Goal: Contribute content: Contribute content

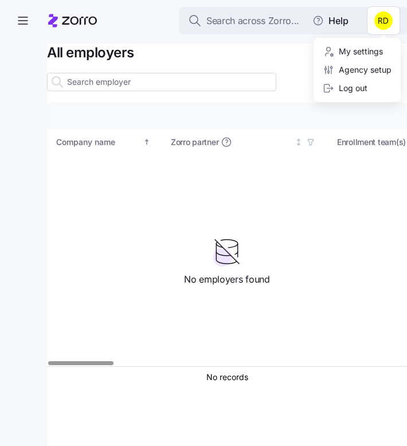
click at [386, 21] on html "Search across Zorro... Help All employers Company details Benefit status Compan…" at bounding box center [203, 219] width 407 height 439
click at [366, 63] on div "Agency setup" at bounding box center [357, 70] width 78 height 18
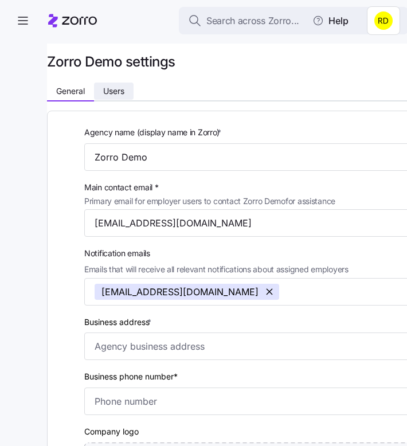
click at [112, 85] on button "Users" at bounding box center [114, 91] width 40 height 17
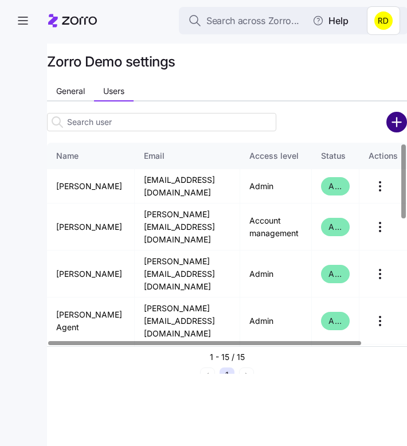
click at [394, 119] on circle "add icon" at bounding box center [397, 122] width 19 height 19
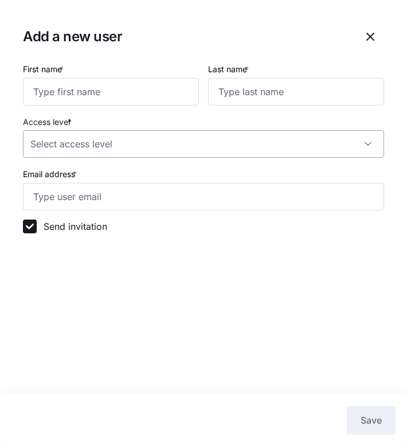
click at [195, 146] on input "Access level *" at bounding box center [203, 144] width 361 height 28
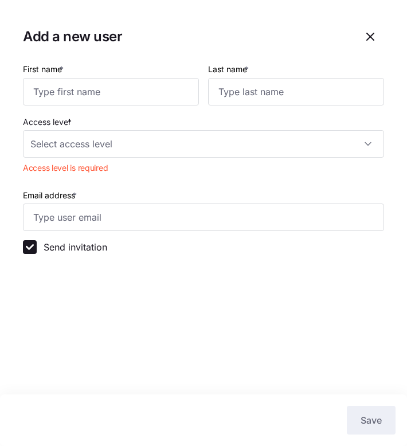
click at [180, 295] on section "Add a new user First name * Last name * Access level * Access level is required…" at bounding box center [203, 223] width 407 height 446
click at [376, 34] on icon "button" at bounding box center [370, 37] width 14 height 14
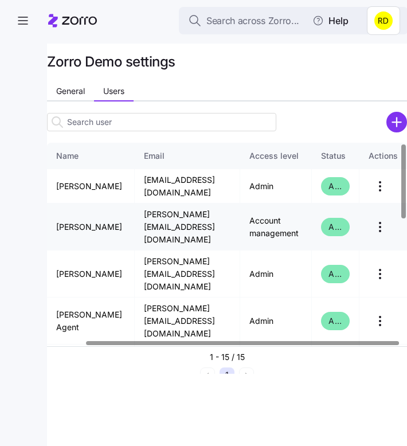
scroll to position [0, 44]
click at [378, 221] on html "Search across Zorro... Help Zorro Demo settings General Users Name Email Access…" at bounding box center [203, 219] width 407 height 439
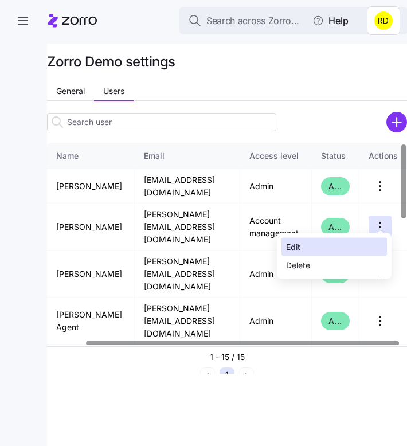
click at [355, 247] on div "Edit" at bounding box center [333, 247] width 105 height 18
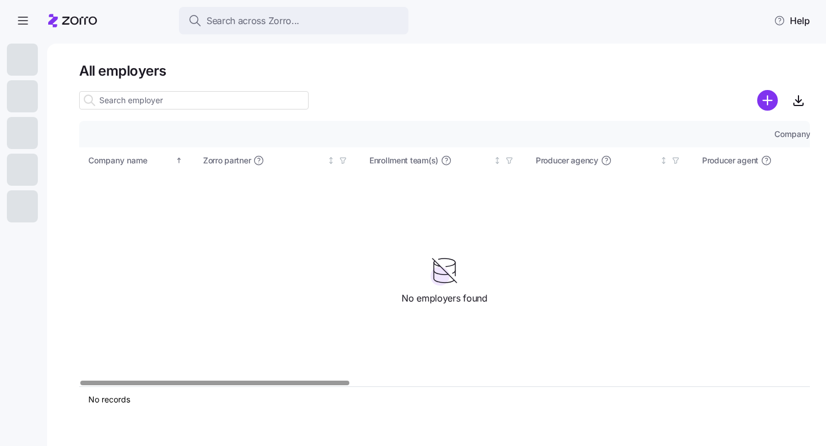
click at [432, 96] on div at bounding box center [444, 100] width 730 height 23
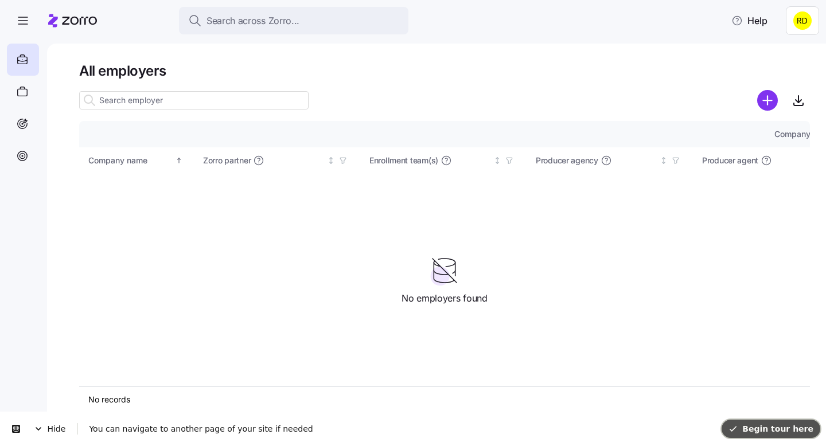
click at [758, 428] on span "Begin tour here" at bounding box center [770, 428] width 85 height 9
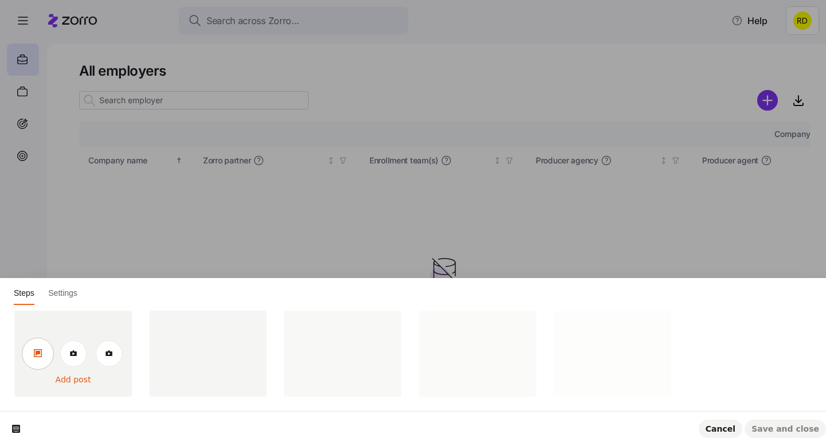
click at [44, 351] on link at bounding box center [38, 354] width 32 height 32
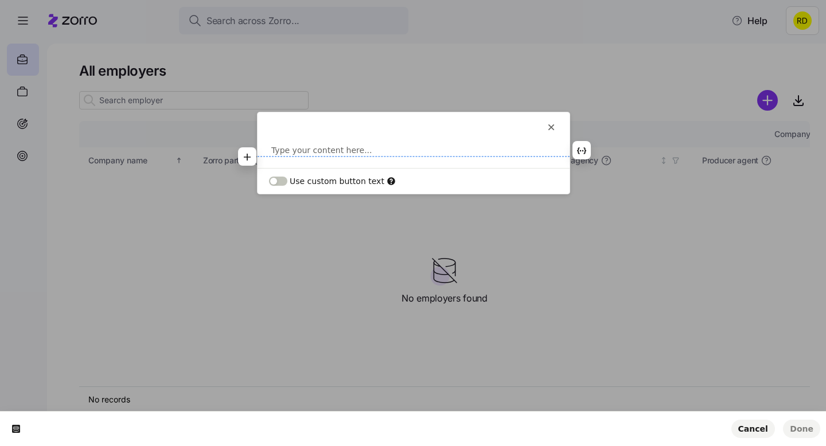
click at [327, 148] on p at bounding box center [413, 149] width 284 height 11
click at [247, 149] on icon "button" at bounding box center [247, 144] width 9 height 9
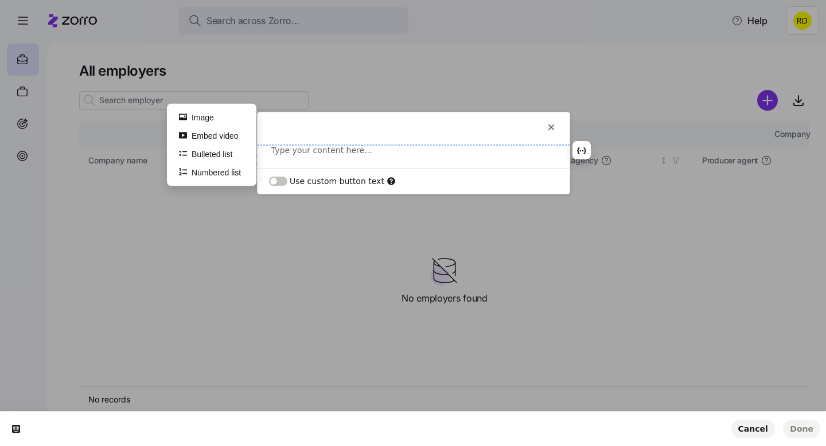
click at [295, 151] on p at bounding box center [413, 149] width 284 height 11
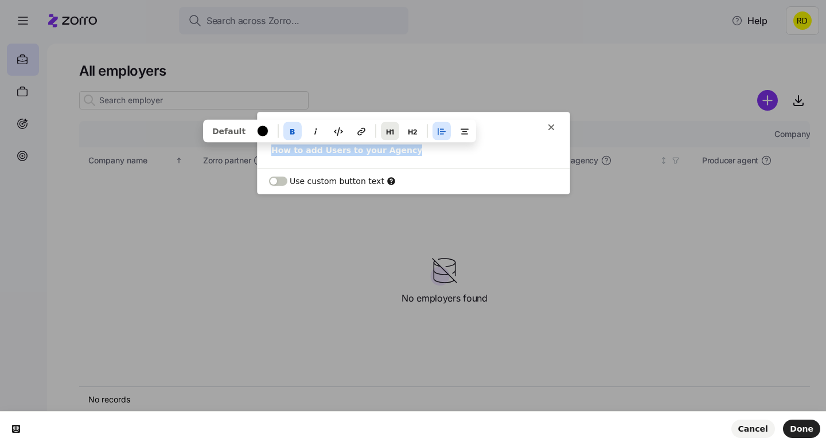
click at [391, 132] on button "button" at bounding box center [390, 131] width 18 height 18
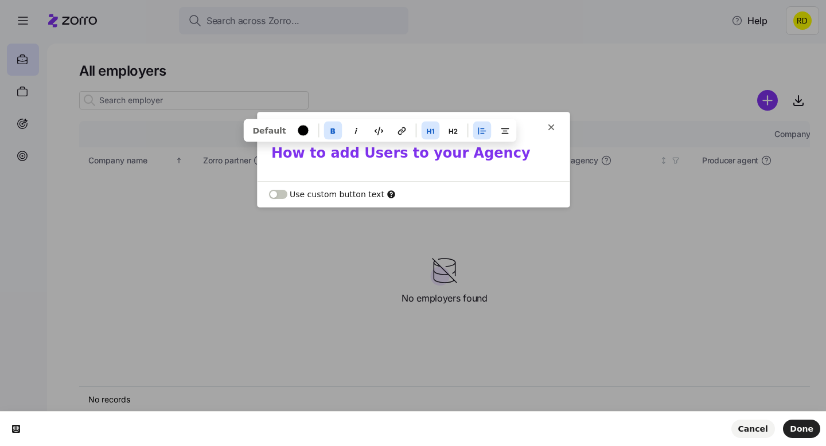
click at [391, 161] on h1 "How to add Users to your Agency" at bounding box center [413, 156] width 284 height 25
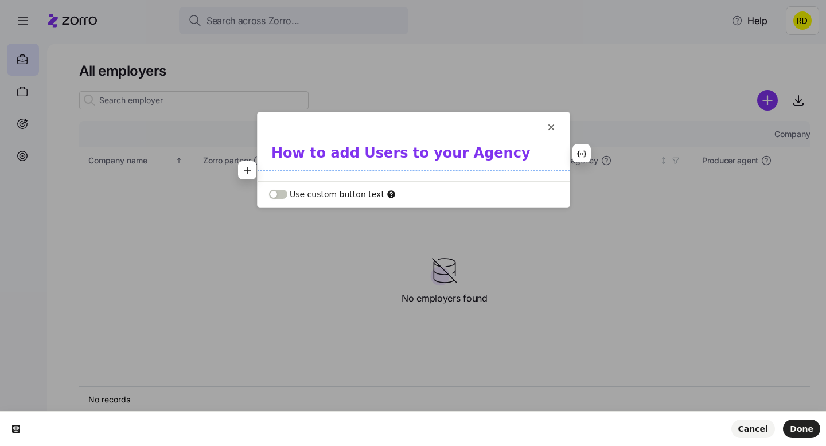
click at [493, 164] on h1 "How to add Users to your Agency" at bounding box center [413, 156] width 284 height 25
click at [471, 167] on h1 "How to add Users to your Agency" at bounding box center [413, 156] width 284 height 25
click at [503, 160] on h1 "How to add Users to your Agency" at bounding box center [413, 156] width 284 height 25
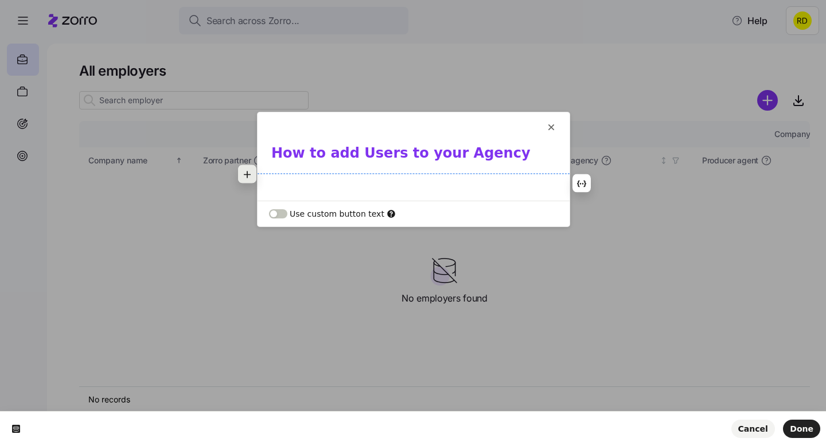
click at [252, 175] on button "button" at bounding box center [247, 174] width 18 height 18
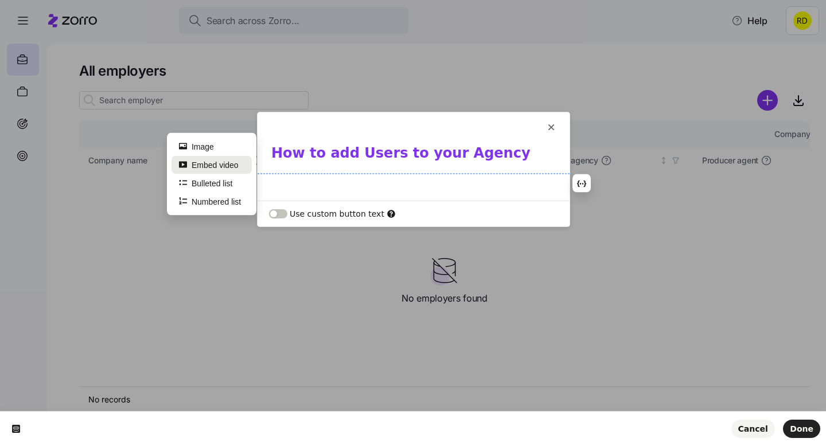
click at [227, 163] on button "Embed video" at bounding box center [211, 164] width 80 height 18
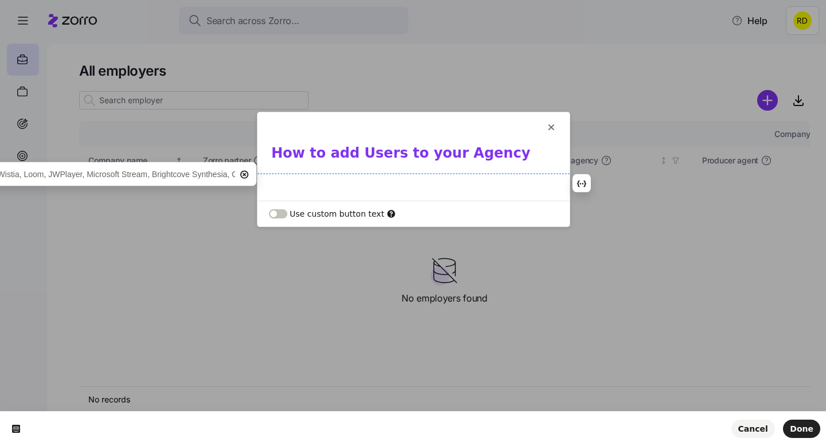
click at [197, 170] on input "text" at bounding box center [43, 174] width 383 height 18
click at [302, 181] on p at bounding box center [413, 182] width 284 height 11
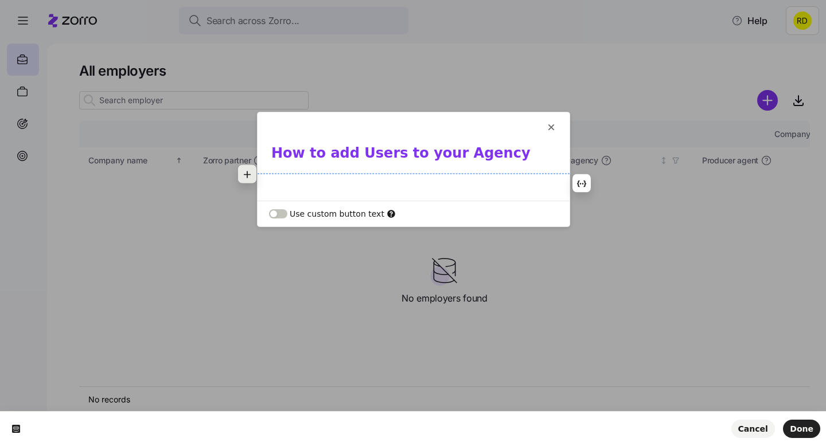
click at [248, 177] on icon "button" at bounding box center [247, 174] width 9 height 9
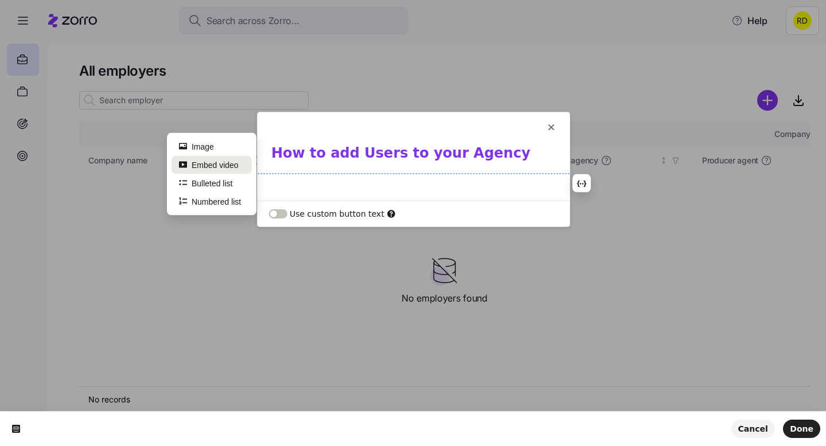
click at [226, 171] on button "Embed video" at bounding box center [211, 164] width 80 height 18
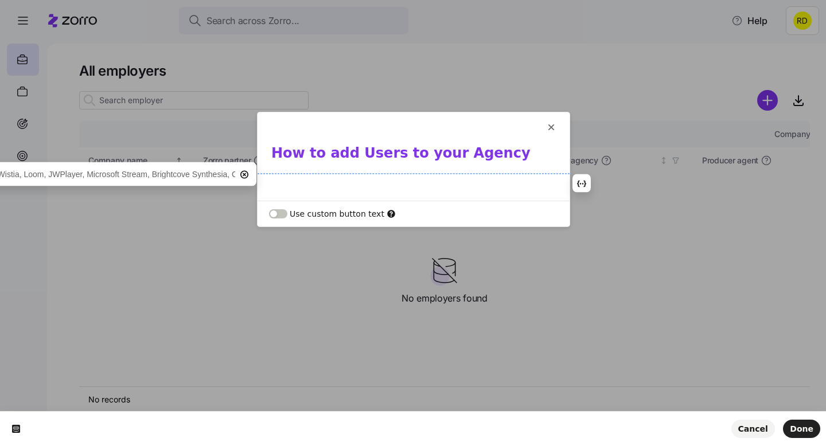
click at [180, 179] on input "text" at bounding box center [43, 174] width 383 height 18
type input "<iframe width="700px" height="400px" src="https://embed.app.guidde.com/playbook…"
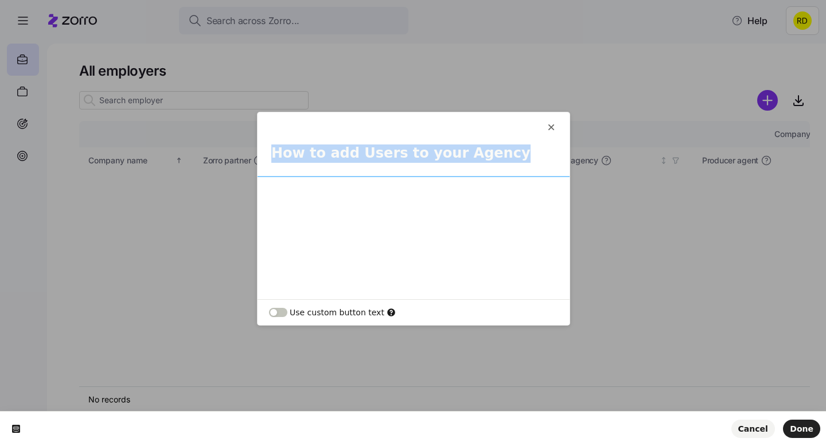
scroll to position [60, 0]
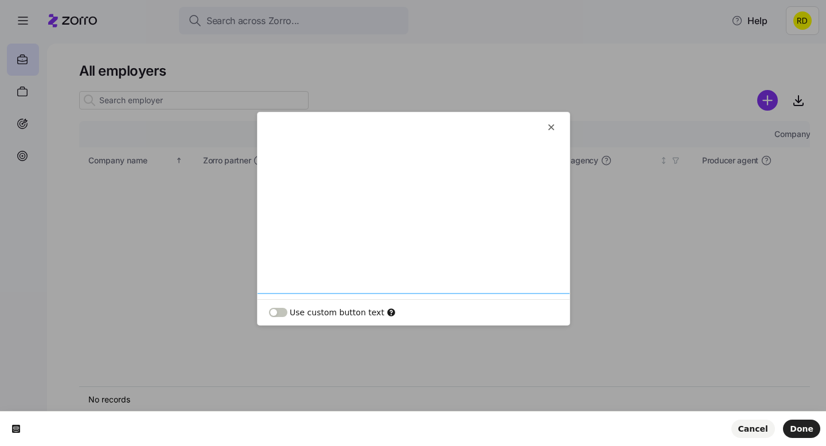
click at [482, 225] on div at bounding box center [413, 207] width 312 height 178
click at [403, 283] on p at bounding box center [413, 280] width 284 height 11
click at [807, 430] on span "Done" at bounding box center [801, 428] width 24 height 9
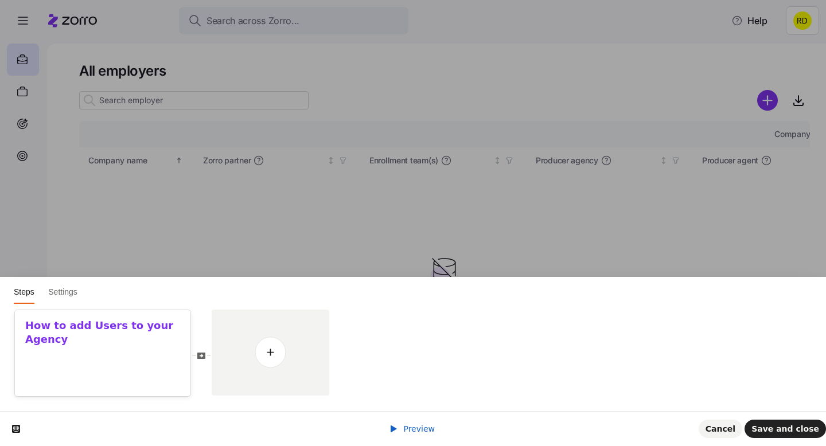
scroll to position [0, 0]
click at [120, 363] on div at bounding box center [102, 401] width 175 height 101
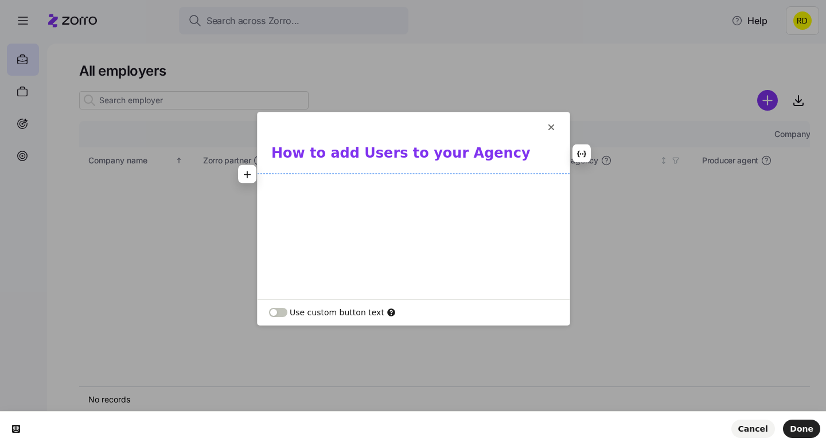
click at [396, 241] on div at bounding box center [413, 266] width 312 height 178
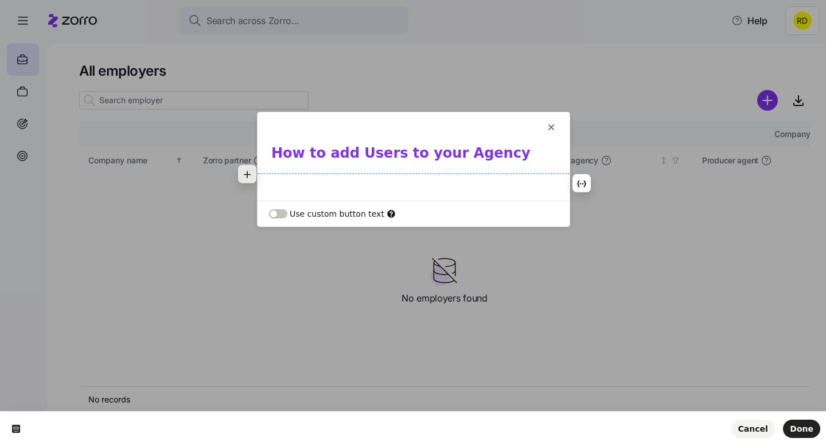
click at [255, 177] on button "button" at bounding box center [247, 174] width 18 height 18
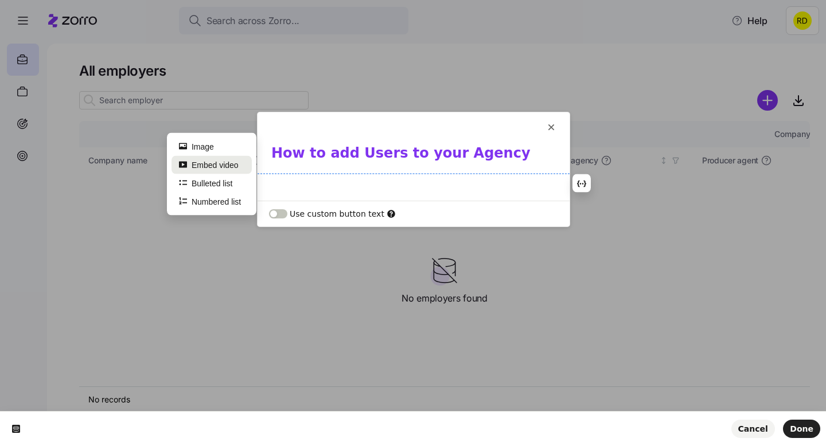
click at [225, 170] on button "Embed video" at bounding box center [211, 164] width 80 height 18
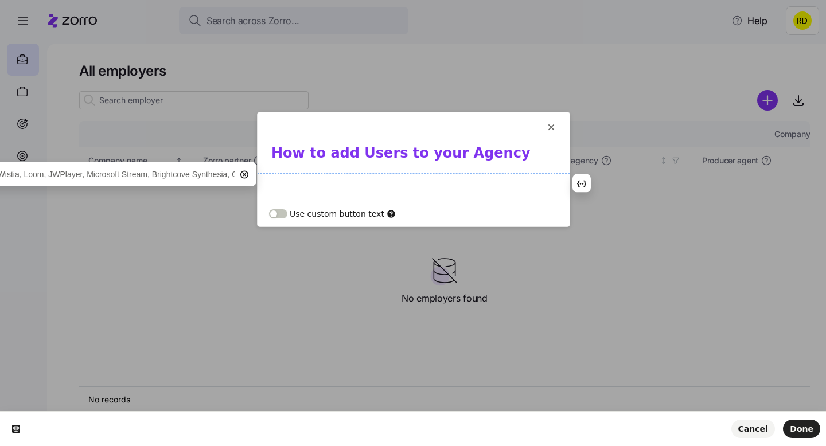
click at [196, 180] on input "text" at bounding box center [43, 174] width 383 height 18
type input "https://embed.app.guidde.com/playbooks/sz3WPZHuoyDAxUYeqtrm4t"
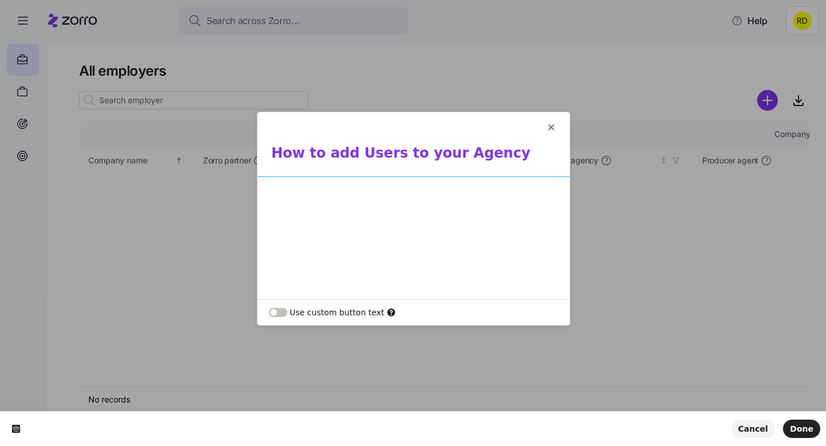
scroll to position [80, 0]
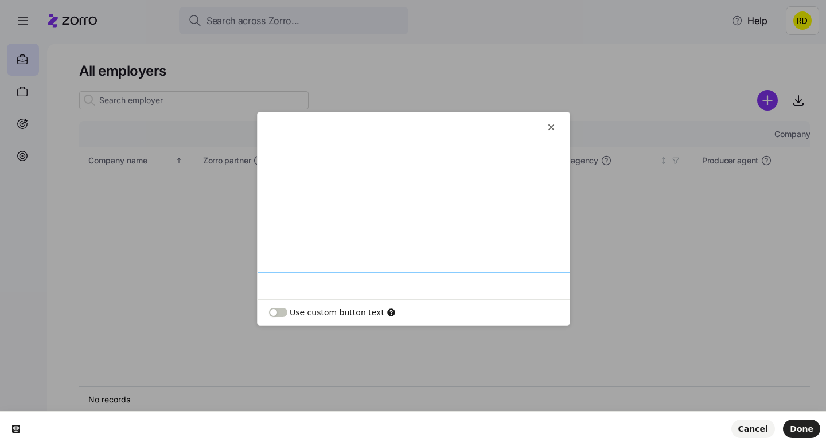
click at [371, 270] on div at bounding box center [413, 186] width 312 height 178
click at [416, 243] on div at bounding box center [413, 186] width 312 height 178
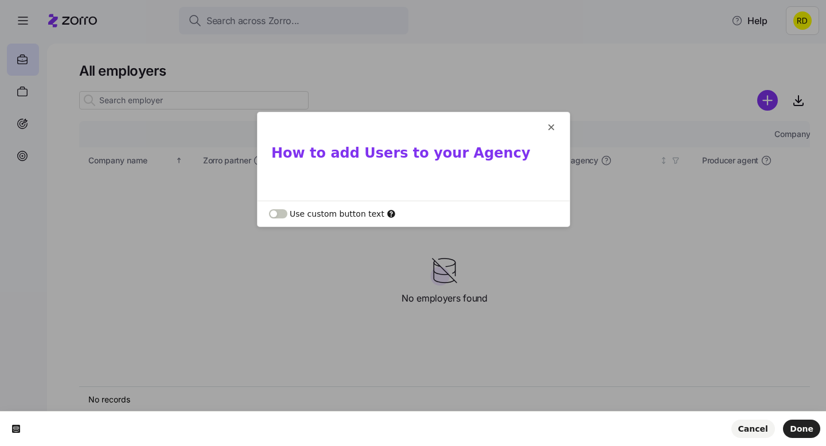
scroll to position [0, 0]
click at [255, 174] on button "button" at bounding box center [247, 174] width 18 height 18
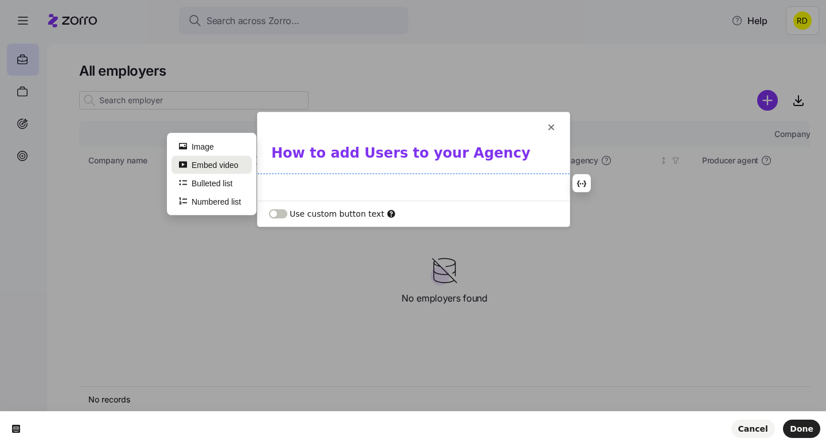
click at [235, 168] on button "Embed video" at bounding box center [211, 164] width 80 height 18
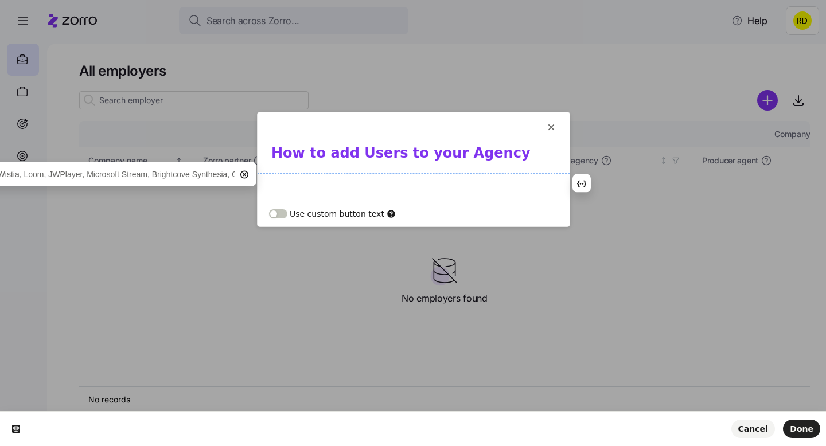
click at [194, 173] on input "text" at bounding box center [43, 174] width 383 height 18
type input "https://embed.app.guidde.com/playbooks/sz3WPZHuoyDAxUYeqtrm4t"
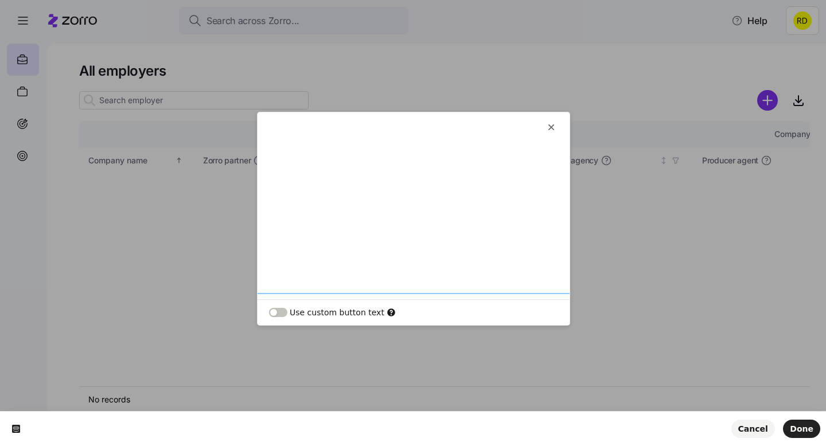
click at [446, 186] on div at bounding box center [413, 207] width 312 height 178
click at [813, 427] on button "Done" at bounding box center [801, 429] width 37 height 18
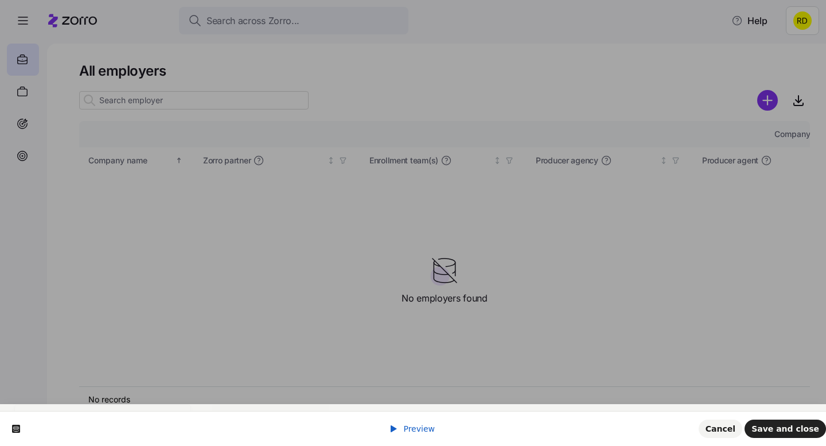
scroll to position [0, 0]
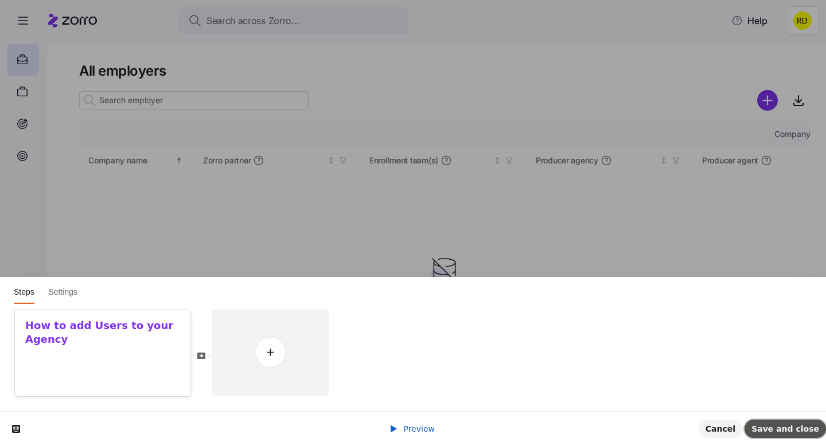
click at [810, 428] on span "Save and close" at bounding box center [785, 428] width 68 height 9
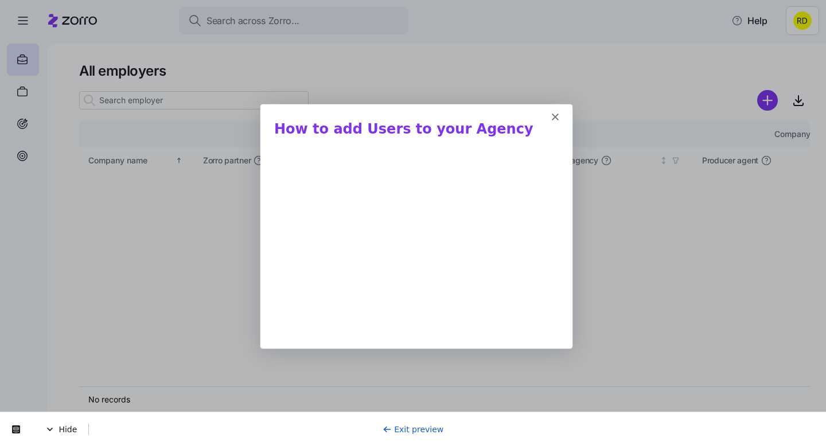
click at [412, 428] on link "Exit preview" at bounding box center [412, 429] width 61 height 9
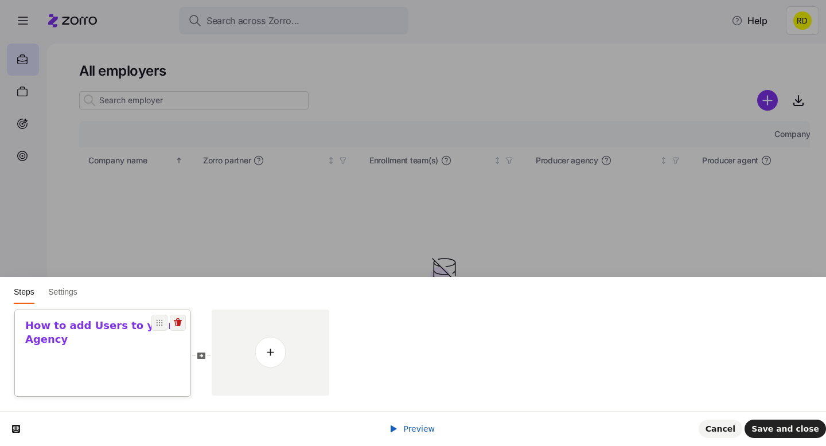
click at [126, 350] on div "How to add Users to your Agency" at bounding box center [102, 385] width 175 height 132
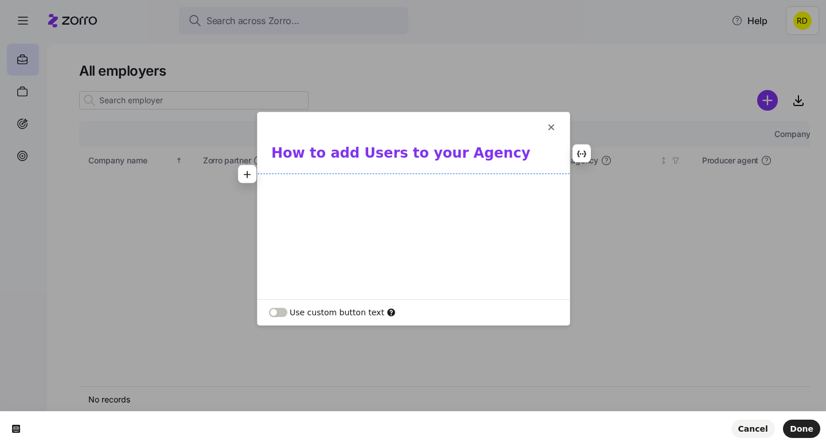
click at [433, 235] on div at bounding box center [413, 266] width 312 height 178
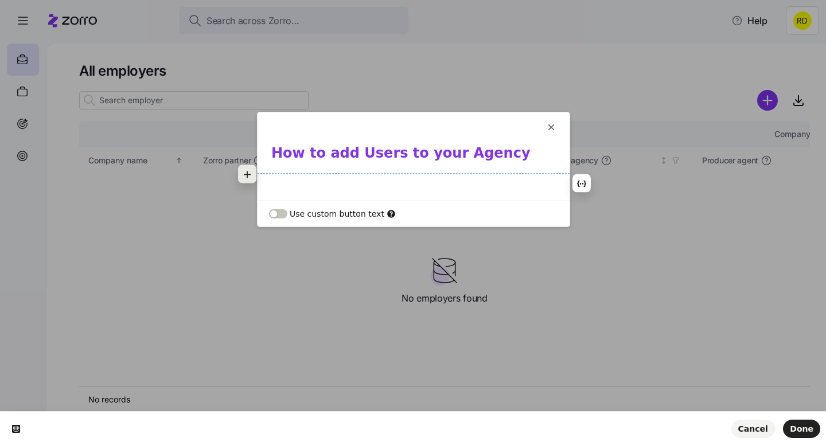
click at [241, 170] on button "button" at bounding box center [247, 174] width 18 height 18
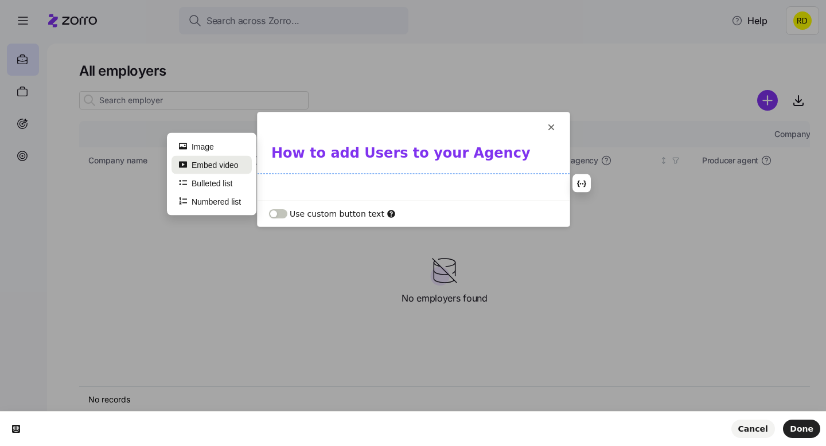
click at [229, 167] on button "Embed video" at bounding box center [211, 164] width 80 height 18
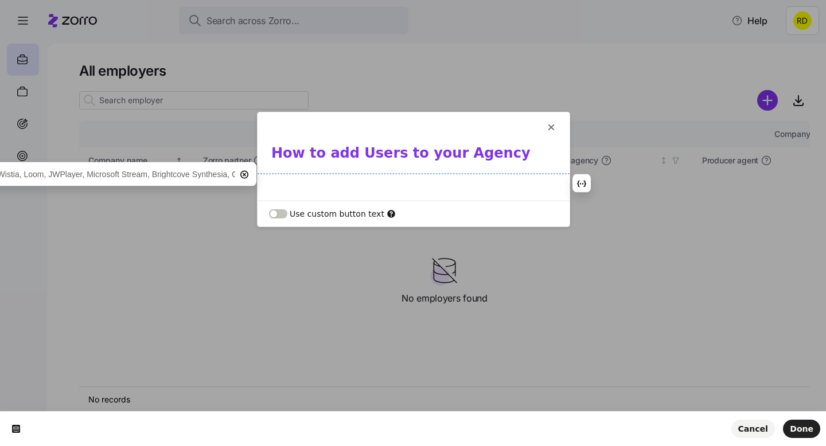
click at [174, 182] on input "text" at bounding box center [43, 174] width 383 height 18
click at [174, 180] on input "text" at bounding box center [43, 174] width 383 height 18
click at [173, 177] on input "text" at bounding box center [43, 174] width 383 height 18
type input "https://embed.app.guidde.com/playbooks/sz3WPZHuoyDAxUYeqtrm4t"
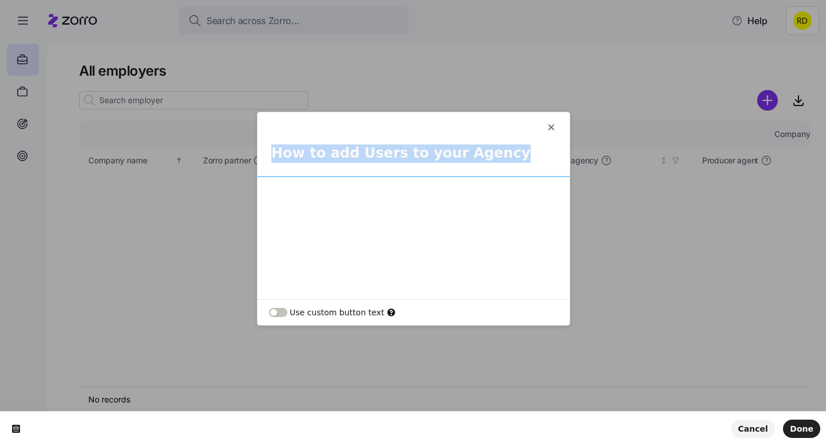
scroll to position [60, 0]
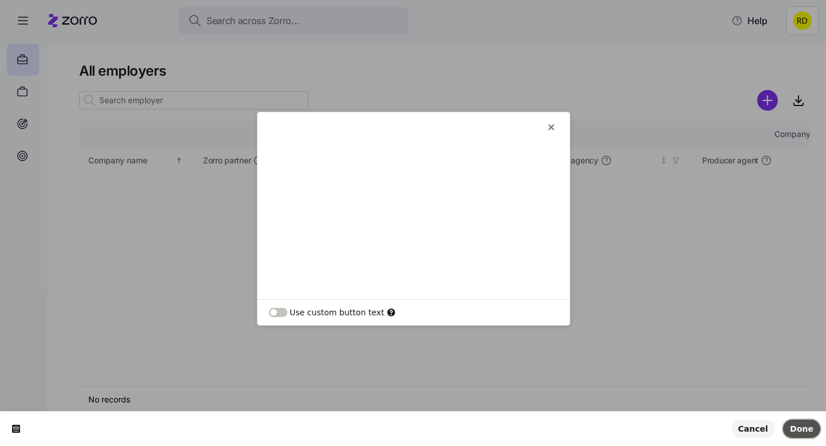
click at [810, 427] on span "Done" at bounding box center [801, 428] width 24 height 9
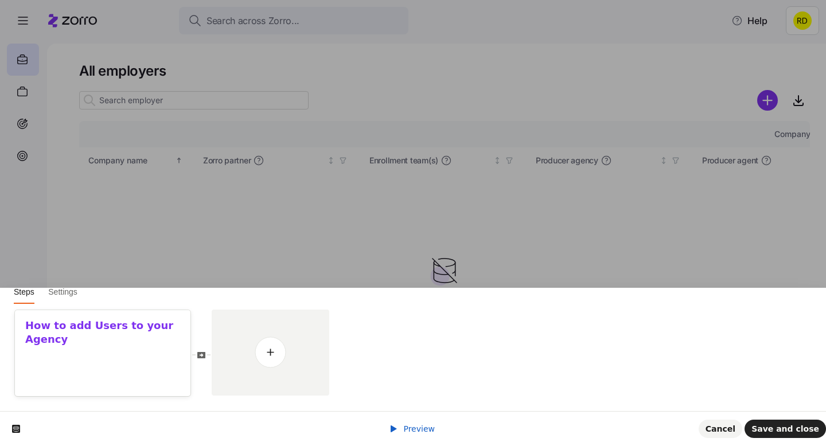
scroll to position [0, 0]
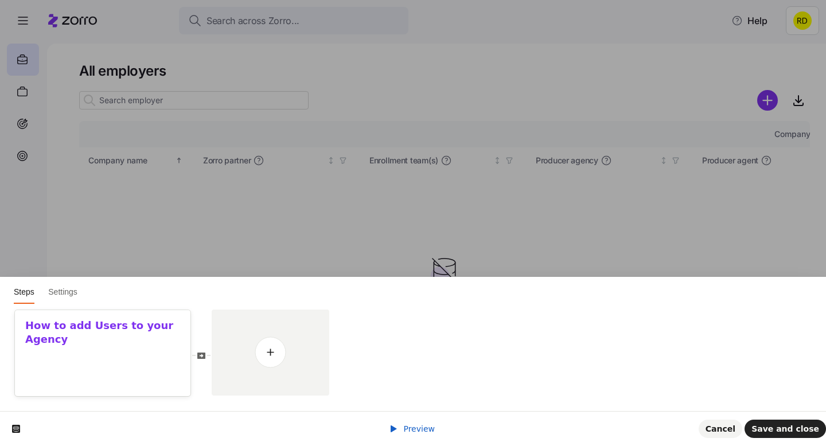
click at [419, 429] on span "Preview" at bounding box center [419, 428] width 32 height 9
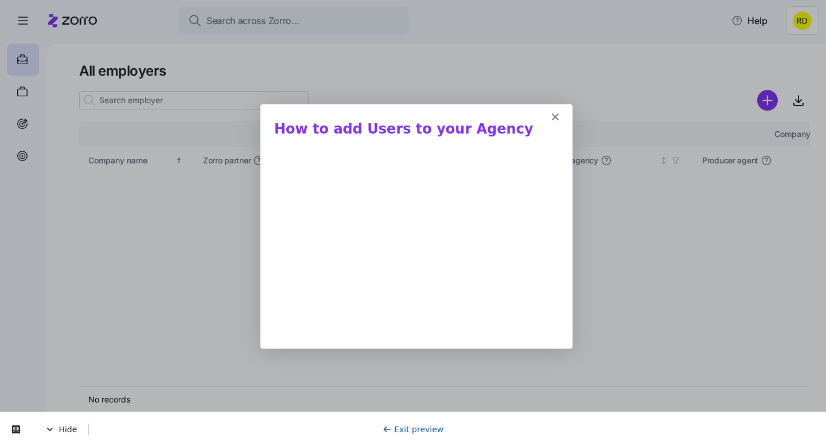
click at [557, 109] on div "Intercom messenger" at bounding box center [416, 112] width 312 height 16
click at [556, 115] on polygon "Close" at bounding box center [554, 116] width 7 height 7
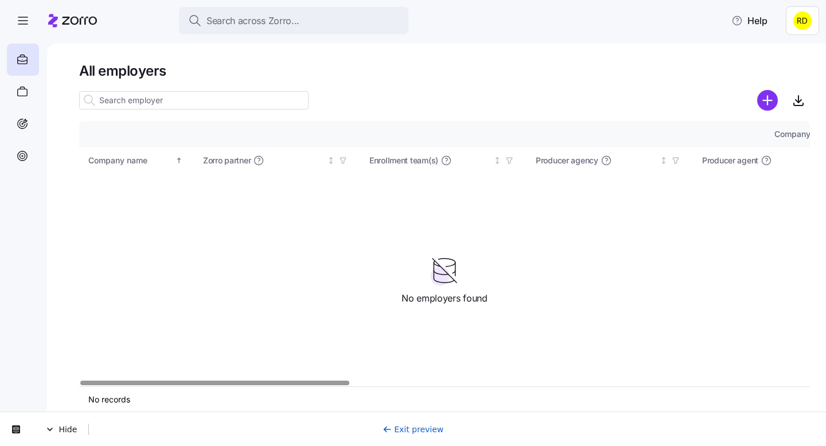
click at [414, 445] on div "Hide Exit preview" at bounding box center [413, 429] width 826 height 34
click at [414, 427] on link "Exit preview" at bounding box center [412, 429] width 61 height 9
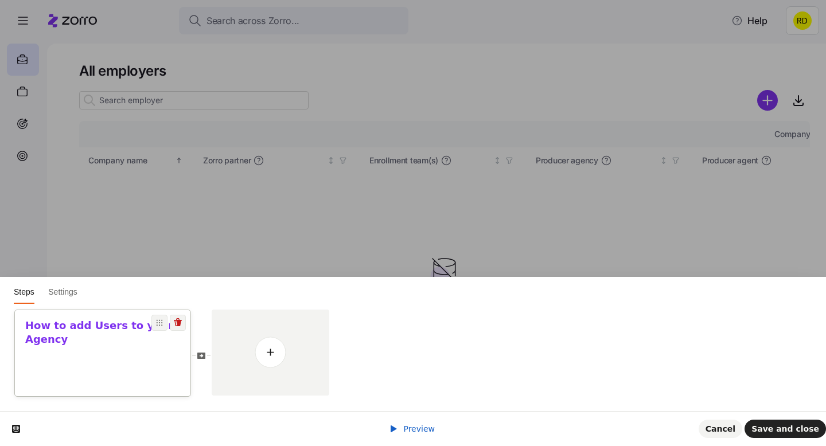
click at [118, 355] on div at bounding box center [102, 401] width 175 height 101
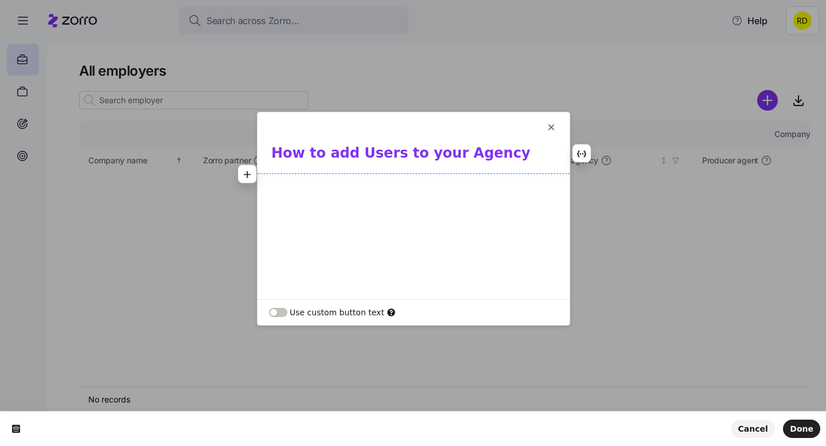
click at [434, 220] on div at bounding box center [413, 266] width 312 height 178
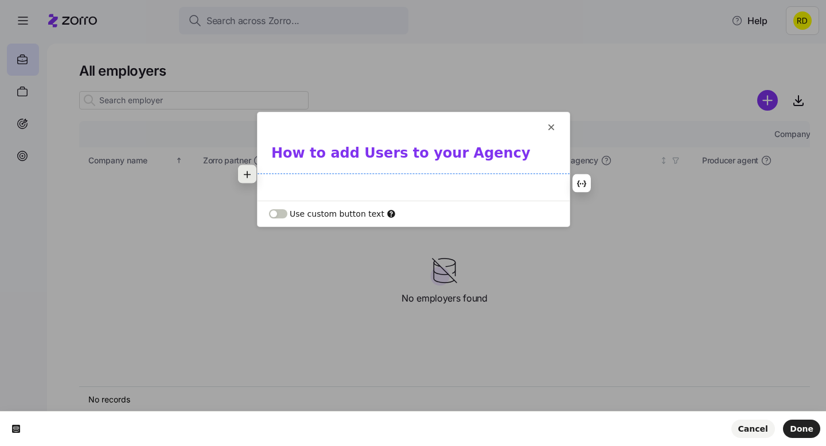
click at [254, 172] on button "button" at bounding box center [247, 174] width 18 height 18
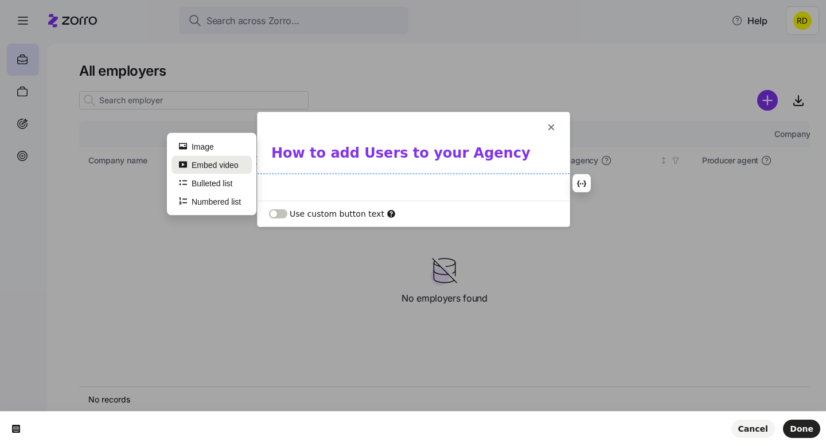
click at [238, 168] on button "Embed video" at bounding box center [211, 164] width 80 height 18
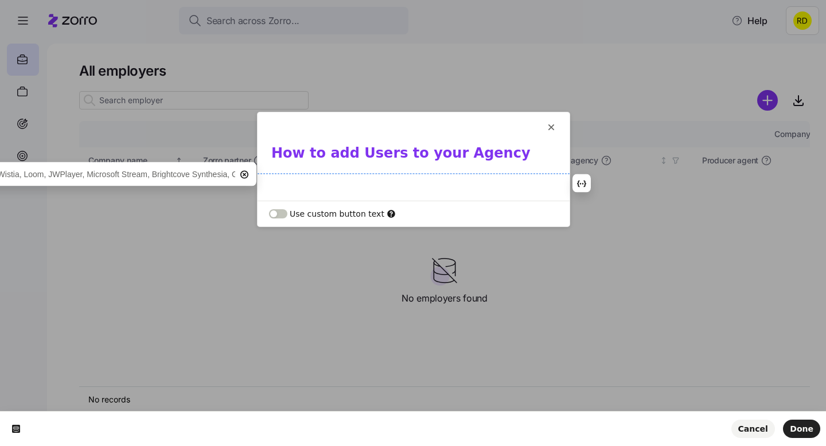
click at [191, 171] on input "text" at bounding box center [43, 174] width 383 height 18
type input "https://vimeo.com/1113942754?share=copy#t=0"
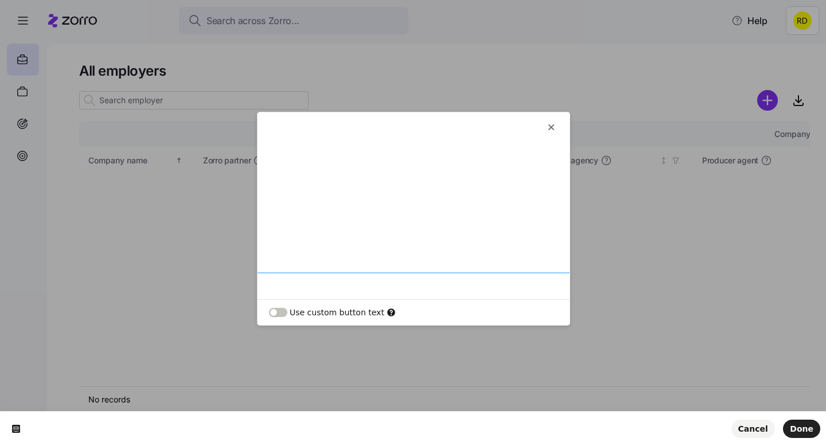
scroll to position [9, 0]
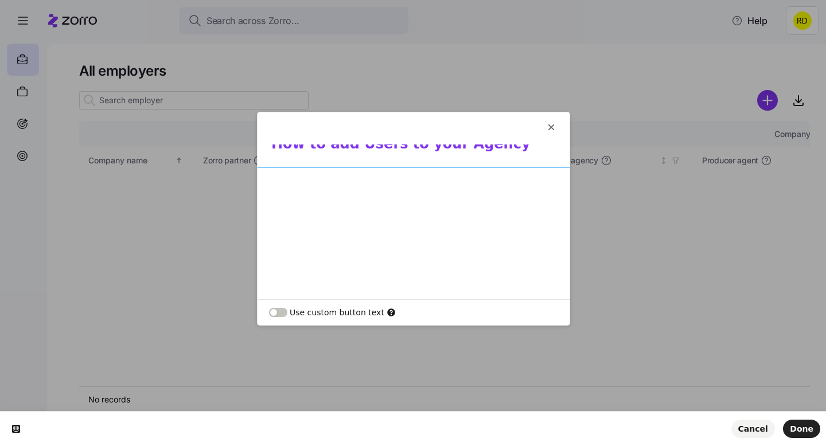
click at [554, 178] on div at bounding box center [413, 257] width 312 height 178
click at [560, 176] on div at bounding box center [413, 257] width 312 height 178
click at [549, 183] on div at bounding box center [413, 257] width 312 height 178
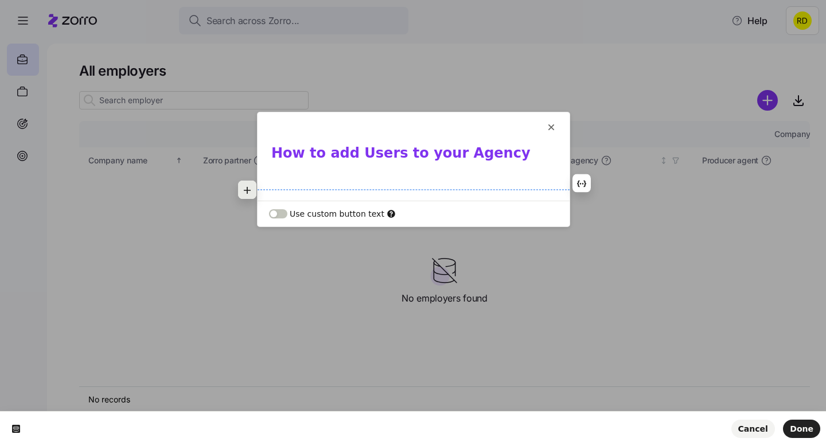
click at [252, 186] on button "button" at bounding box center [247, 190] width 18 height 18
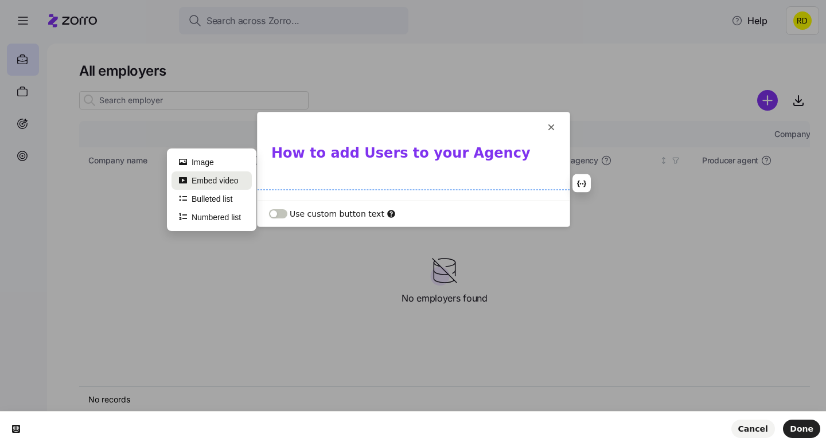
click at [237, 182] on button "Embed video" at bounding box center [211, 180] width 80 height 18
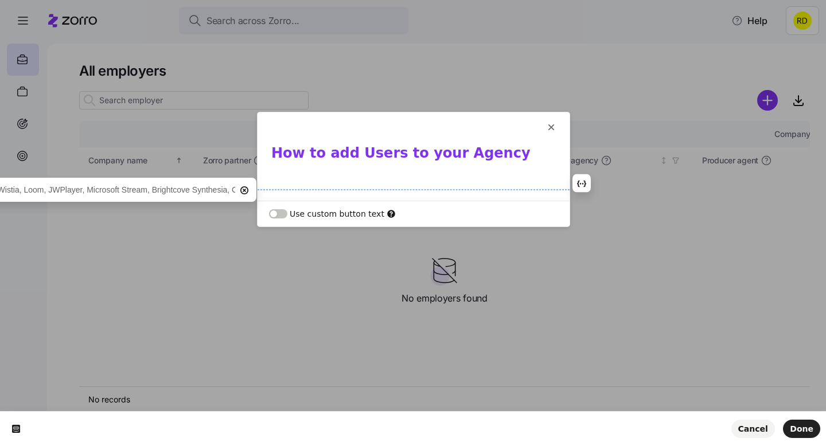
click at [138, 190] on input "text" at bounding box center [43, 190] width 383 height 18
type input "https://vimeo.com/1113942754?share=copy#t=0"
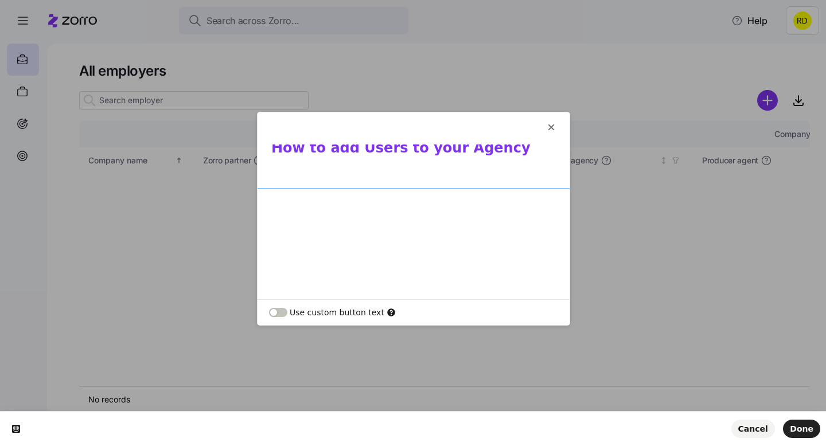
scroll to position [6, 0]
click at [375, 186] on div "How to add Users to your Agency" at bounding box center [413, 252] width 312 height 229
click at [359, 175] on p at bounding box center [413, 176] width 284 height 11
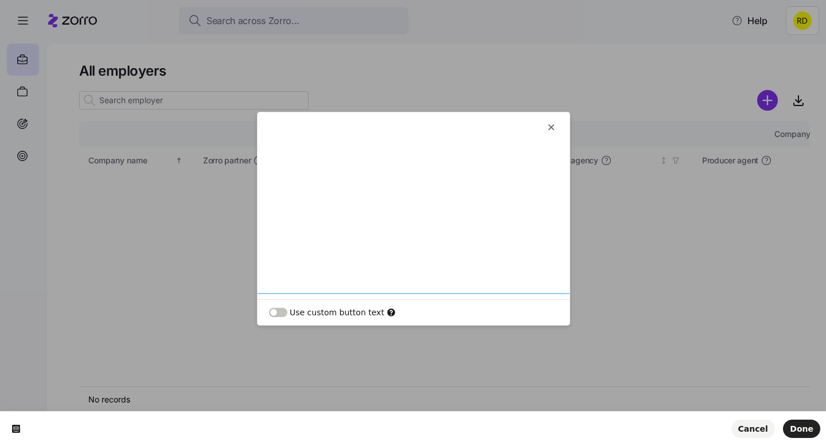
scroll to position [0, 0]
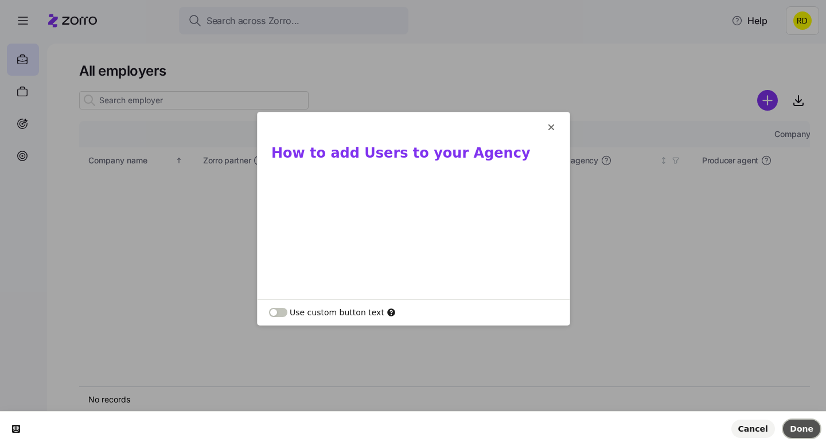
click at [801, 423] on button "Done" at bounding box center [801, 429] width 37 height 18
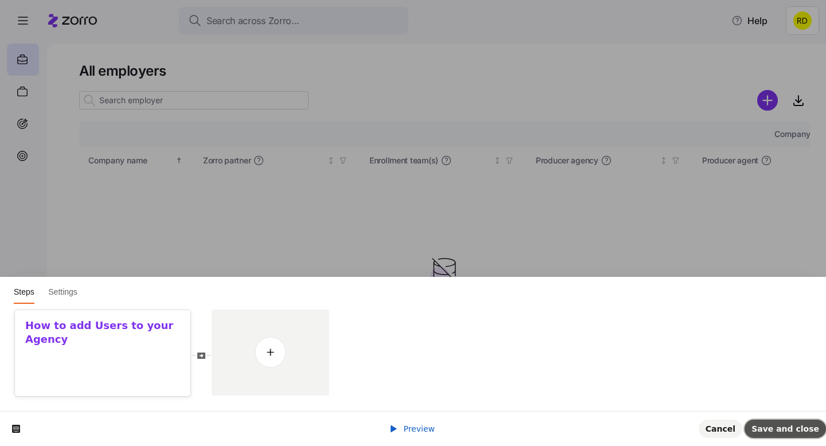
click at [780, 427] on span "Save and close" at bounding box center [785, 428] width 68 height 9
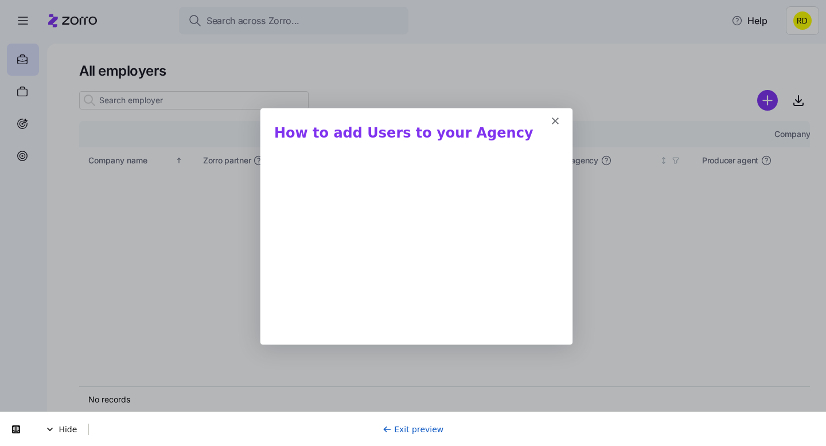
click at [320, 130] on b "How to add Users to your Agency" at bounding box center [402, 132] width 259 height 16
click at [324, 131] on b "How to add Users to your Agency" at bounding box center [402, 132] width 259 height 16
click at [401, 431] on link "Exit preview" at bounding box center [412, 429] width 61 height 9
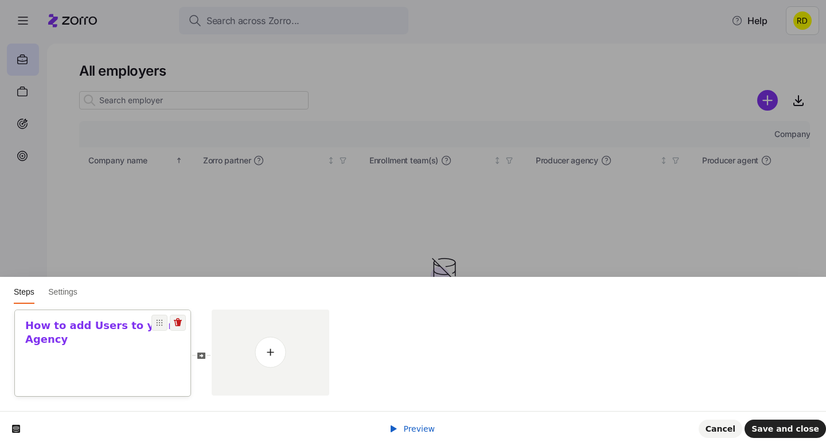
click at [134, 326] on b "How to add Users to your Agency" at bounding box center [99, 333] width 148 height 26
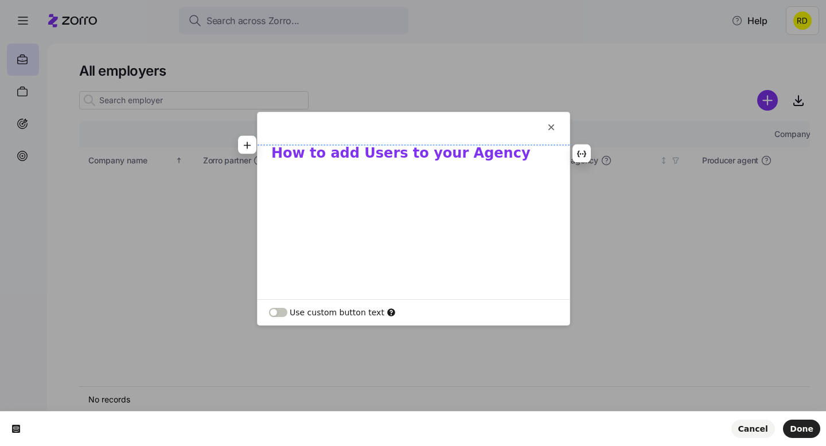
click at [327, 151] on b "How to add Users to your Agency" at bounding box center [400, 153] width 259 height 16
click at [353, 152] on b "How to add Users to your Agency" at bounding box center [400, 153] width 259 height 16
click at [438, 152] on b "How to add users to your Agency" at bounding box center [399, 153] width 257 height 16
click at [324, 151] on b "How to add users to your ggency" at bounding box center [399, 153] width 257 height 16
click at [357, 154] on b "How to Add users to your ggency" at bounding box center [400, 153] width 258 height 16
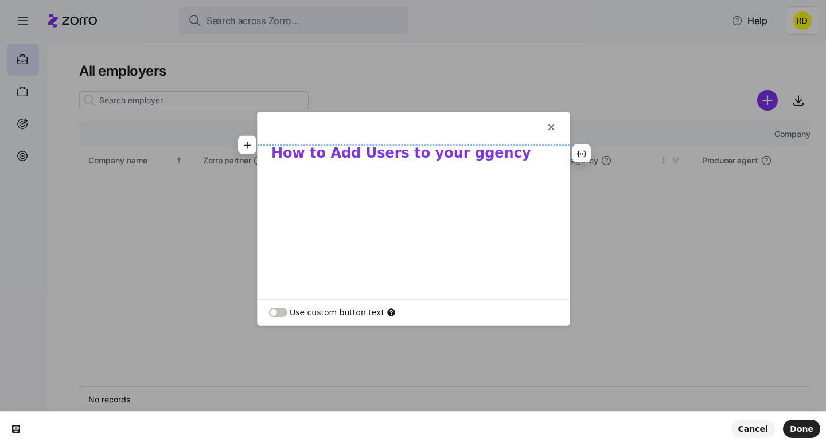
click at [409, 158] on b "How to Add Users to your ggency" at bounding box center [401, 153] width 260 height 16
click at [441, 155] on b "How to Add Users to Your ggency" at bounding box center [400, 153] width 259 height 16
click at [495, 160] on h1 "How to Add Users to Your Agency" at bounding box center [413, 156] width 284 height 25
click at [296, 151] on b "How to Add Users to Your Agency" at bounding box center [401, 153] width 260 height 16
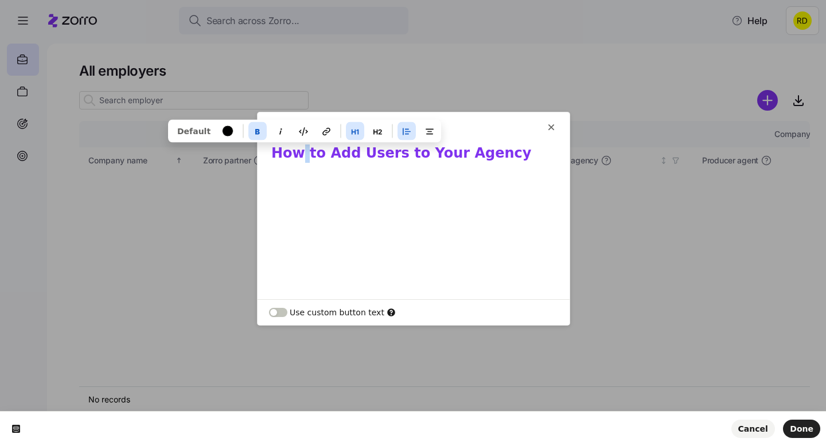
click at [296, 151] on b "How to Add Users to Your Agency" at bounding box center [401, 153] width 260 height 16
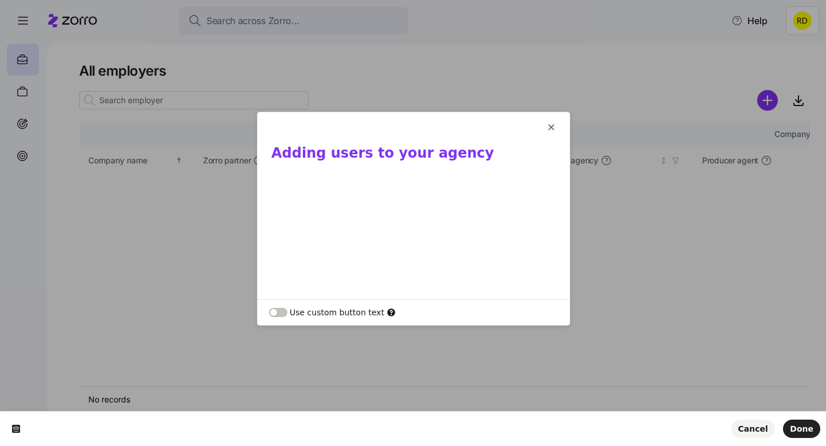
click at [312, 150] on b "Adding users to your agency" at bounding box center [382, 153] width 222 height 16
click at [370, 157] on b "How To Add Users To Your Agency" at bounding box center [402, 153] width 262 height 16
click at [797, 425] on span "Done" at bounding box center [801, 428] width 24 height 9
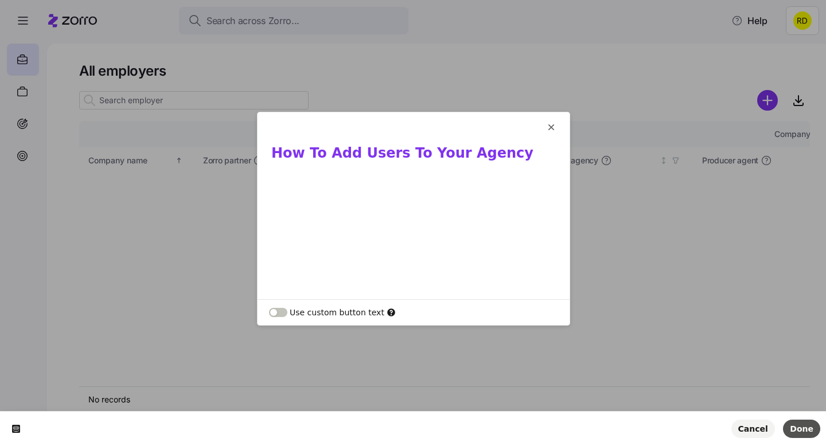
scroll to position [32, 0]
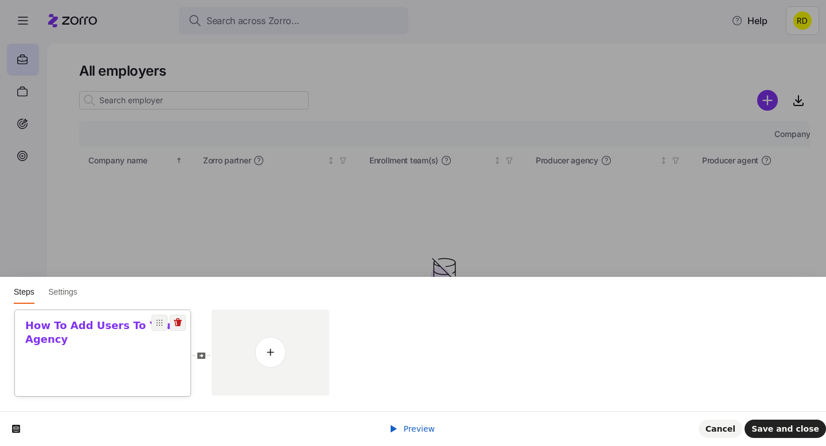
click at [115, 322] on b "How To Add Users To Your Agency" at bounding box center [100, 333] width 150 height 26
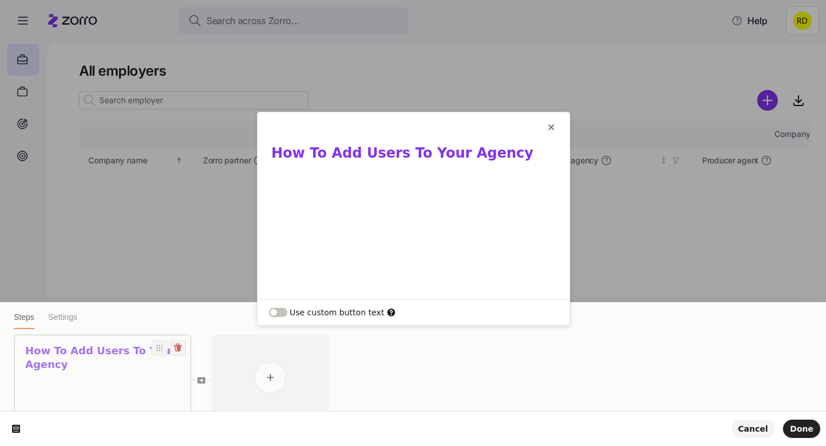
scroll to position [0, 0]
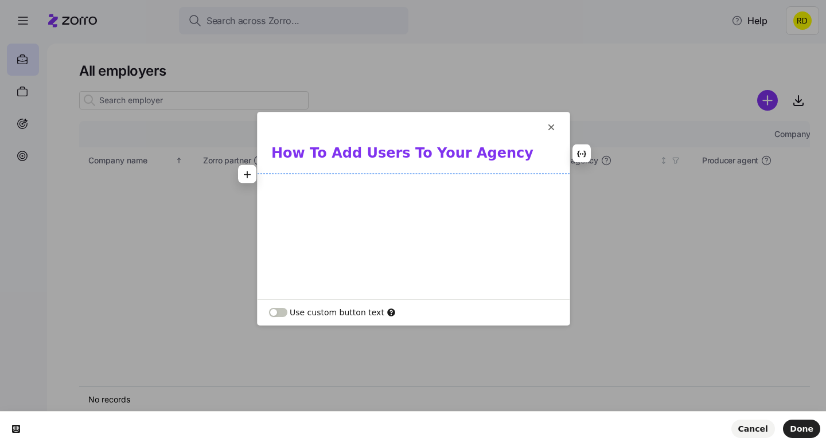
click at [371, 159] on b "How To Add Users To Your Agency" at bounding box center [402, 153] width 262 height 16
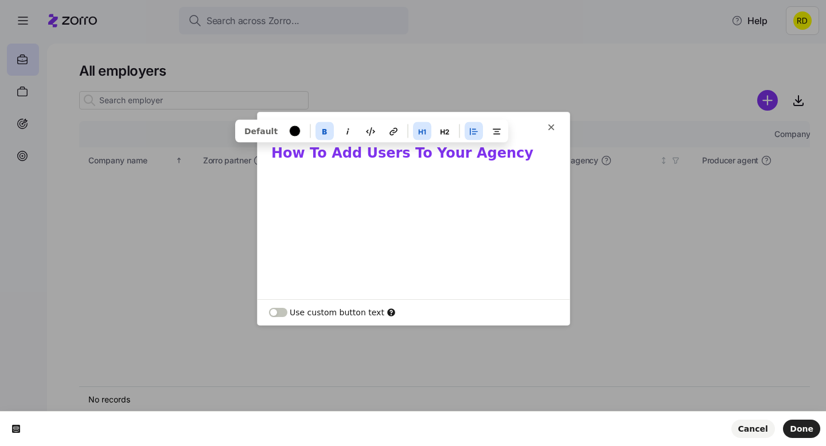
click at [371, 159] on b "How To Add Users To Your Agency" at bounding box center [402, 153] width 262 height 16
click at [503, 132] on icon "button" at bounding box center [507, 131] width 9 height 9
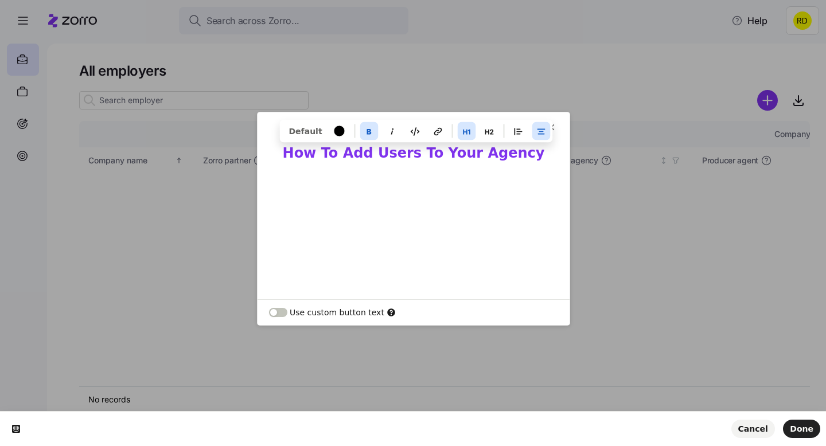
click at [479, 161] on b "How To Add Users To Your Agency" at bounding box center [414, 153] width 262 height 16
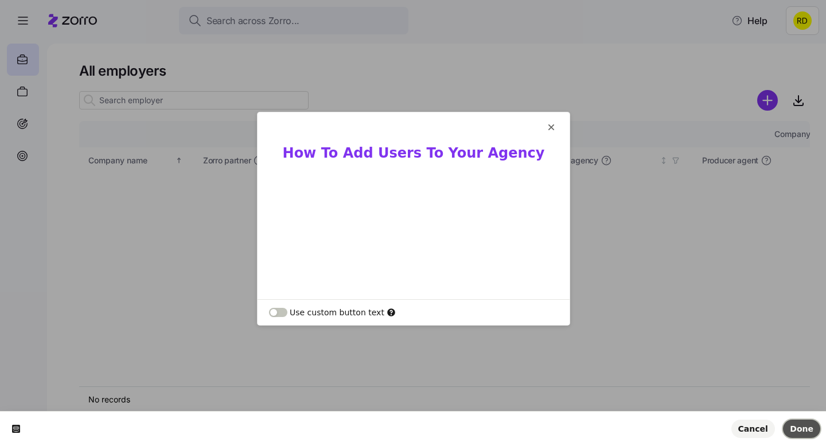
click at [803, 424] on span "Done" at bounding box center [801, 428] width 24 height 9
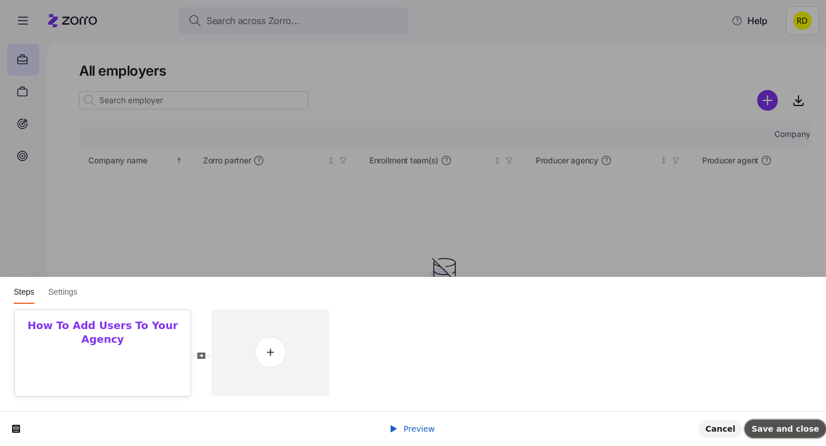
click at [802, 423] on button "Save and close" at bounding box center [784, 429] width 81 height 18
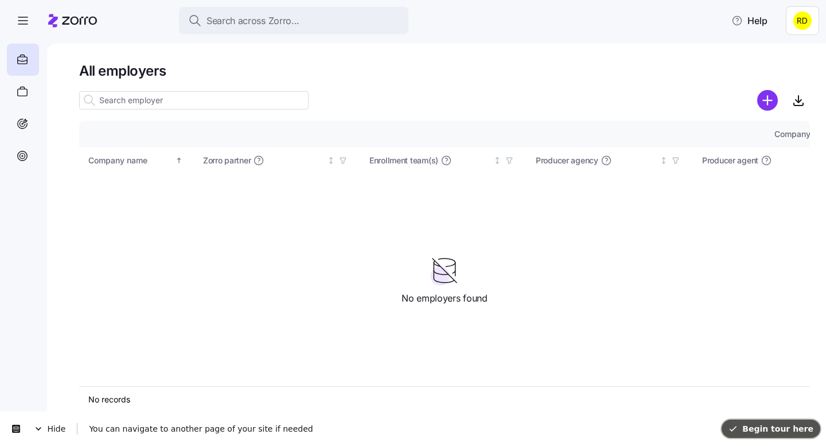
click at [782, 424] on span "Begin tour here" at bounding box center [770, 428] width 85 height 9
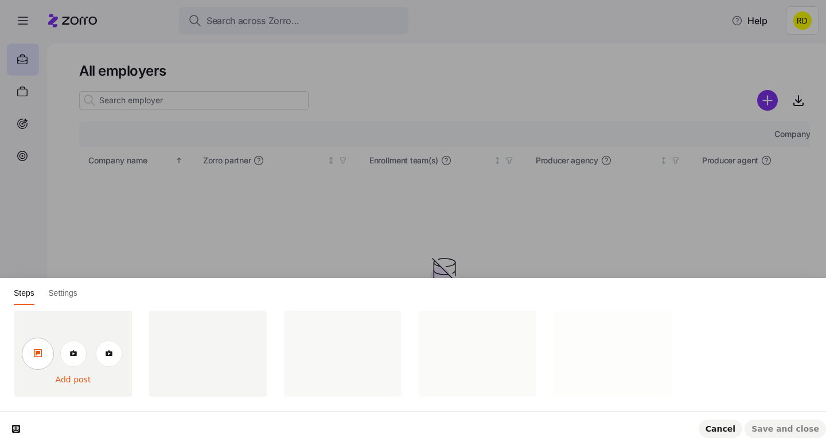
click at [40, 346] on link at bounding box center [38, 354] width 32 height 32
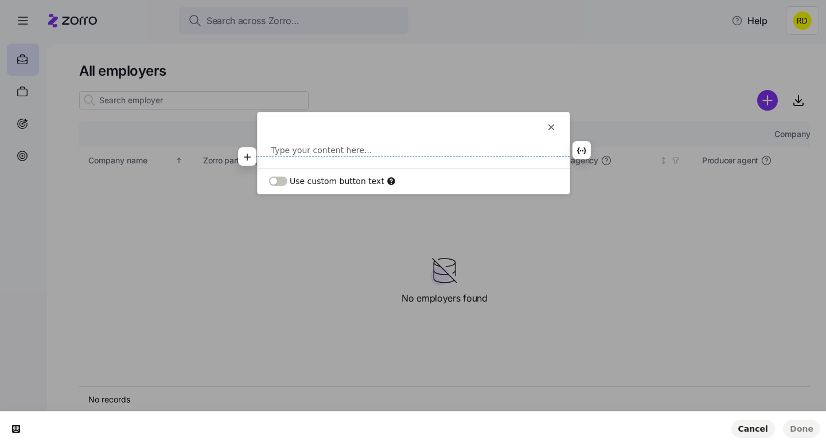
click at [335, 152] on p at bounding box center [413, 149] width 284 height 11
click at [285, 144] on p "Enrollment Flow Overview" at bounding box center [413, 149] width 284 height 11
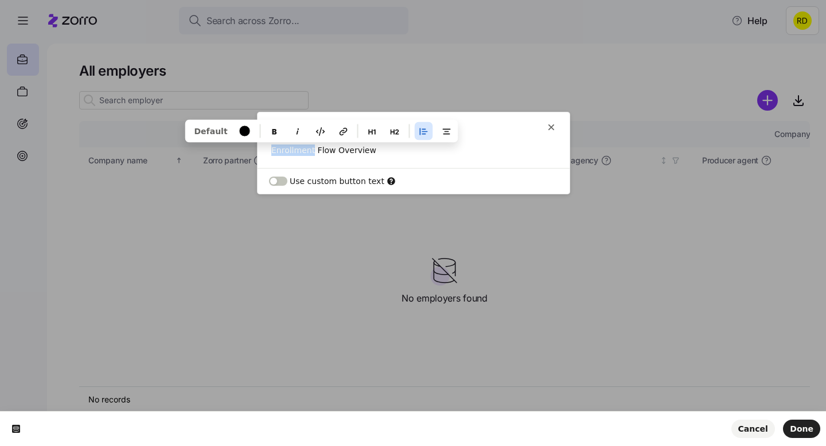
click at [285, 144] on p "Enrollment Flow Overview" at bounding box center [413, 149] width 284 height 11
click at [442, 132] on icon "button" at bounding box center [446, 131] width 9 height 9
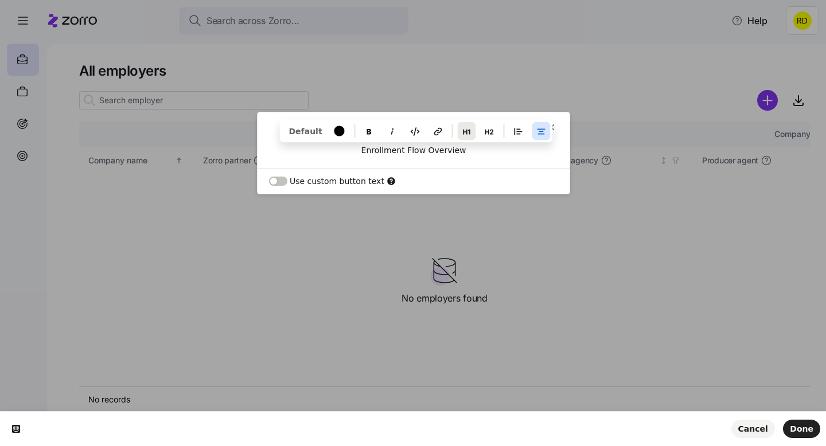
click at [462, 136] on button "button" at bounding box center [466, 131] width 18 height 18
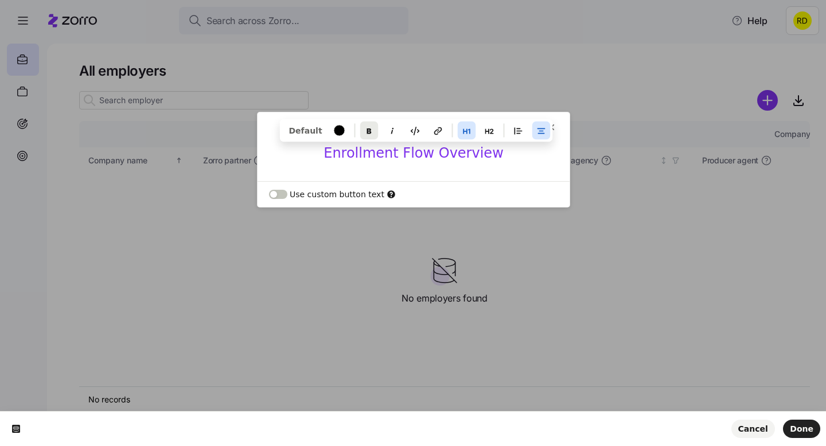
click at [369, 133] on button "button" at bounding box center [369, 131] width 18 height 18
click at [499, 152] on h1 "Enrollment Flow Overview" at bounding box center [413, 156] width 312 height 25
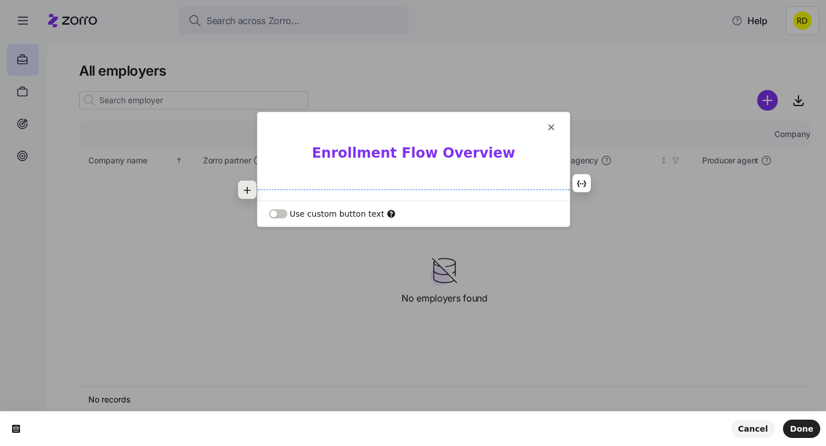
click at [246, 186] on icon "button" at bounding box center [247, 190] width 9 height 9
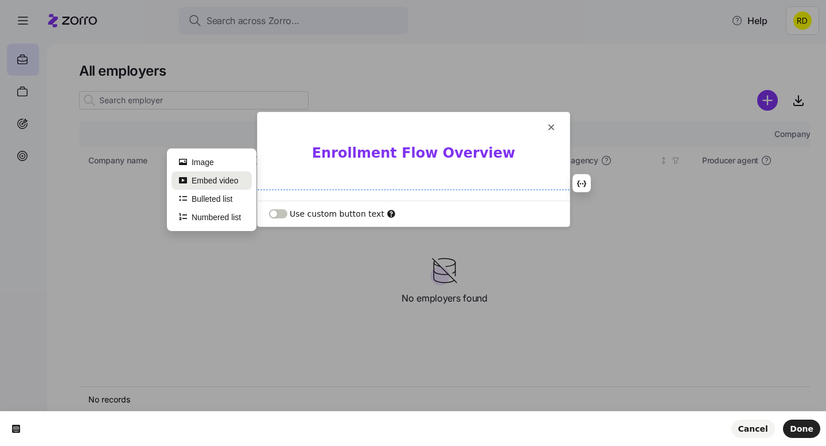
click at [240, 183] on button "Embed video" at bounding box center [211, 180] width 80 height 18
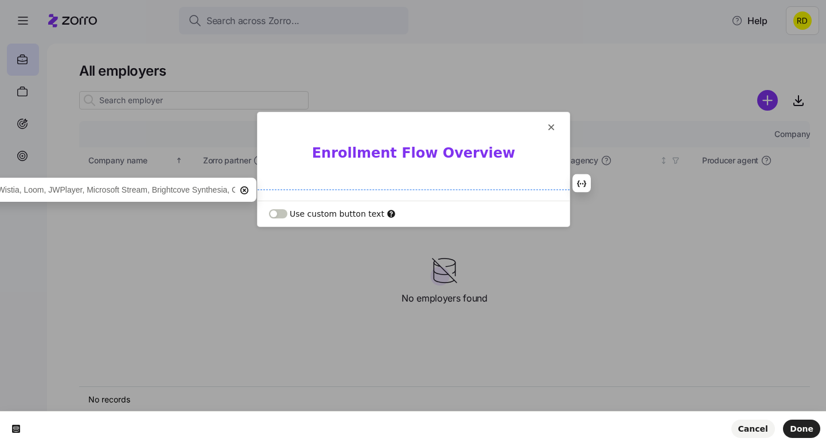
click at [170, 197] on input "text" at bounding box center [43, 190] width 383 height 18
type input "https://vimeo.com/1113944340?share=copy#t=0"
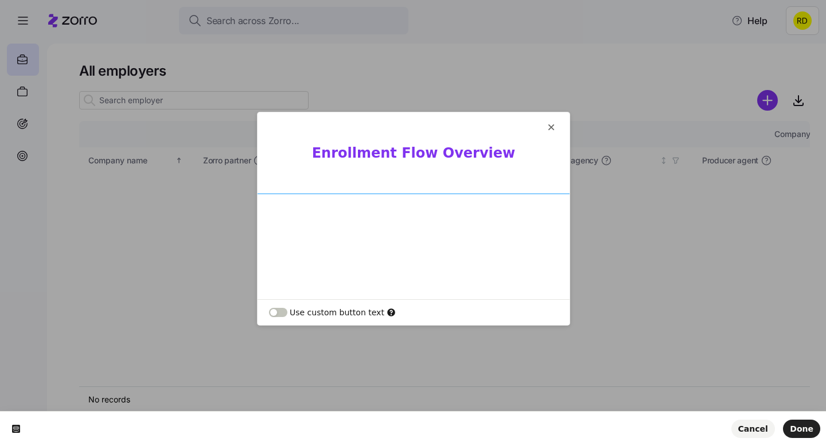
click at [440, 182] on p at bounding box center [413, 182] width 284 height 11
click at [434, 166] on h1 "Enrollment Flow Overview" at bounding box center [413, 156] width 312 height 25
click at [801, 424] on span "Done" at bounding box center [801, 428] width 24 height 9
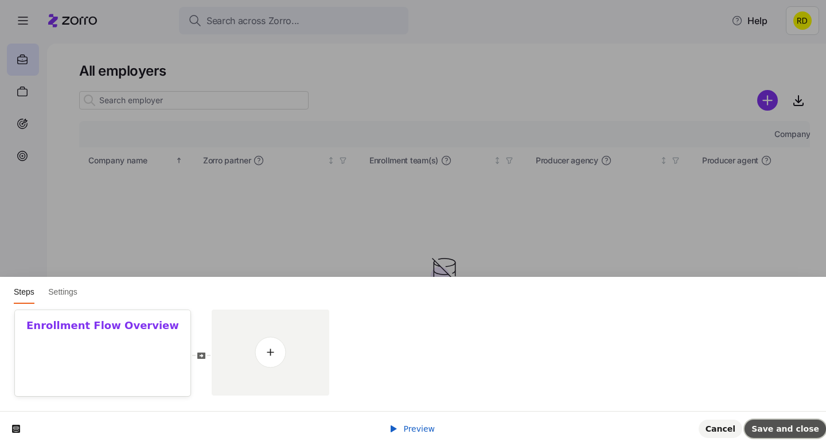
click at [781, 421] on button "Save and close" at bounding box center [784, 429] width 81 height 18
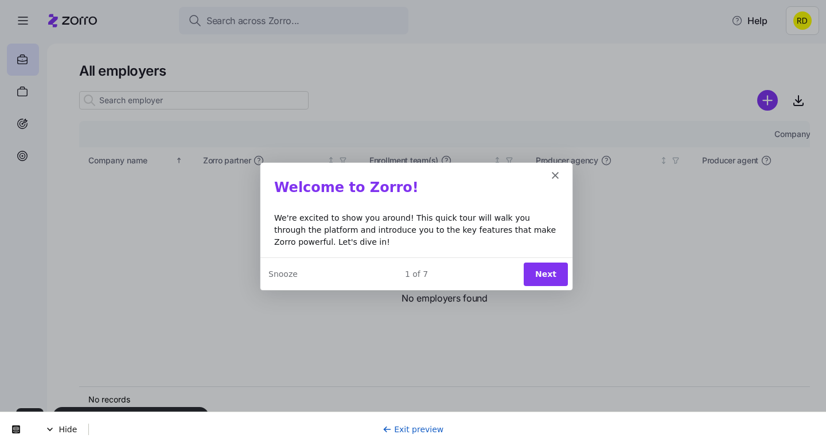
click at [546, 271] on button "Next" at bounding box center [545, 273] width 44 height 24
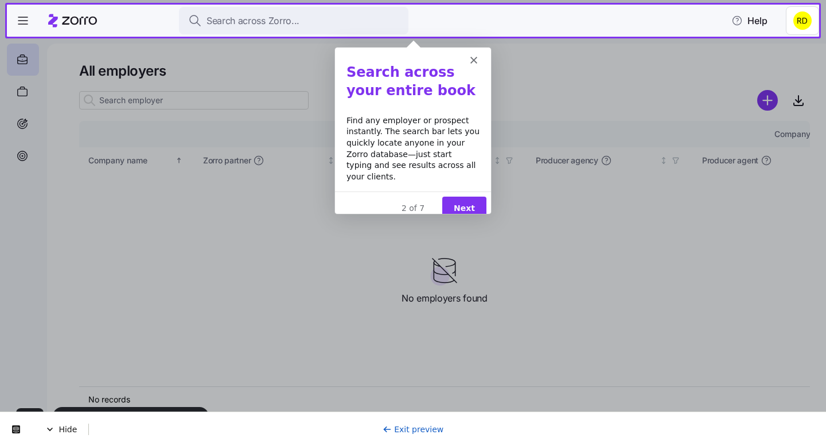
click at [465, 200] on button "Next" at bounding box center [463, 208] width 44 height 24
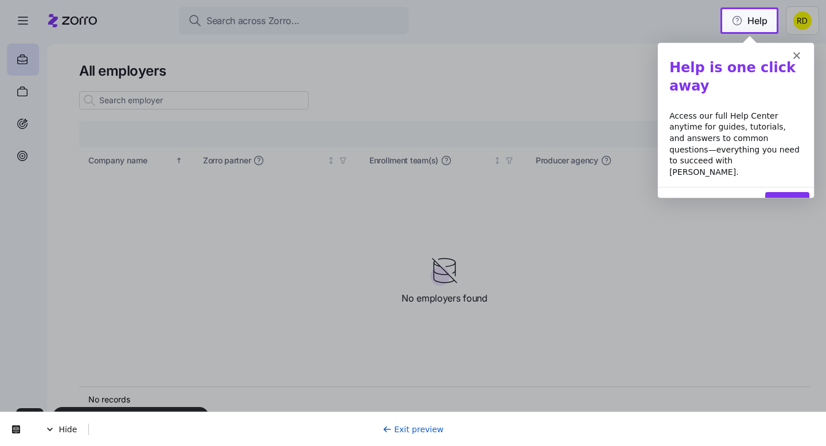
click at [792, 191] on button "Next" at bounding box center [786, 203] width 44 height 24
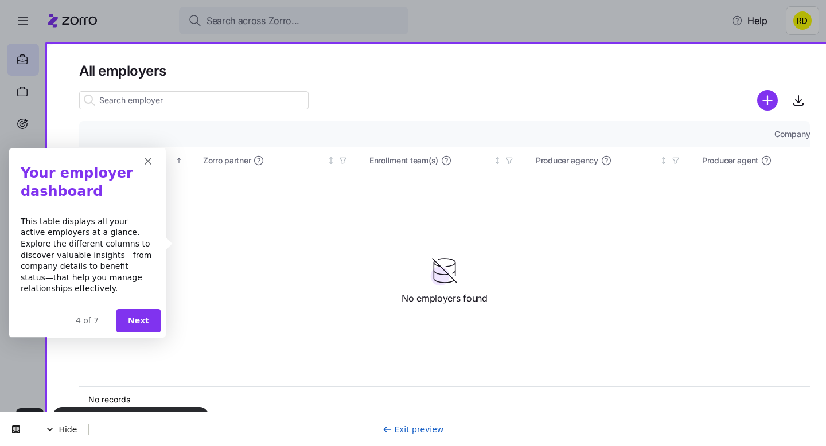
click at [126, 310] on button "Next" at bounding box center [138, 320] width 44 height 24
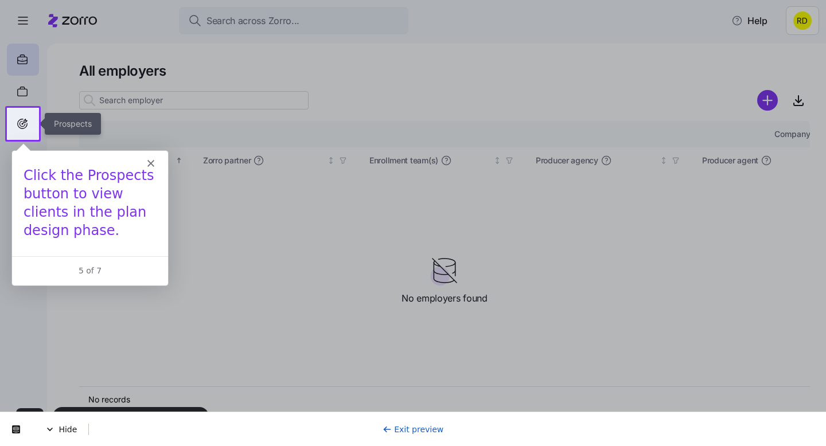
click at [28, 114] on div at bounding box center [23, 124] width 32 height 32
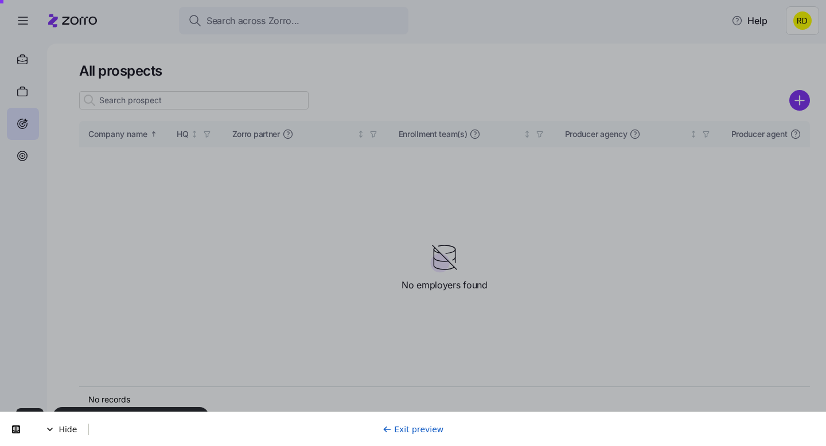
click at [323, 70] on div "Product tour overlay" at bounding box center [413, 223] width 826 height 446
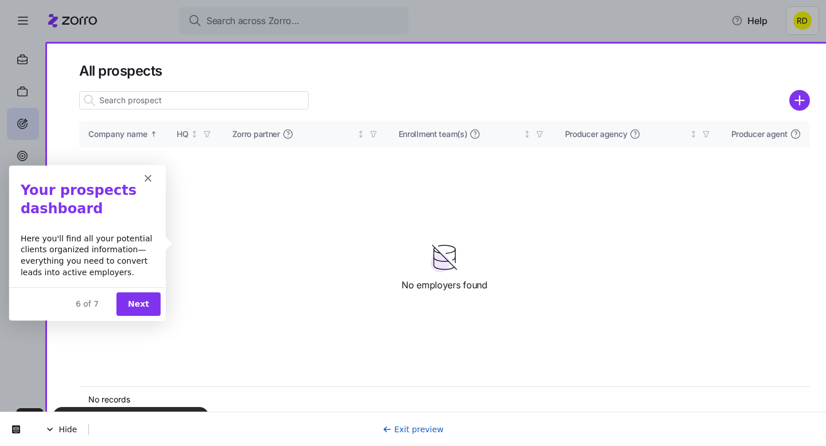
click at [139, 303] on button "Next" at bounding box center [138, 303] width 44 height 24
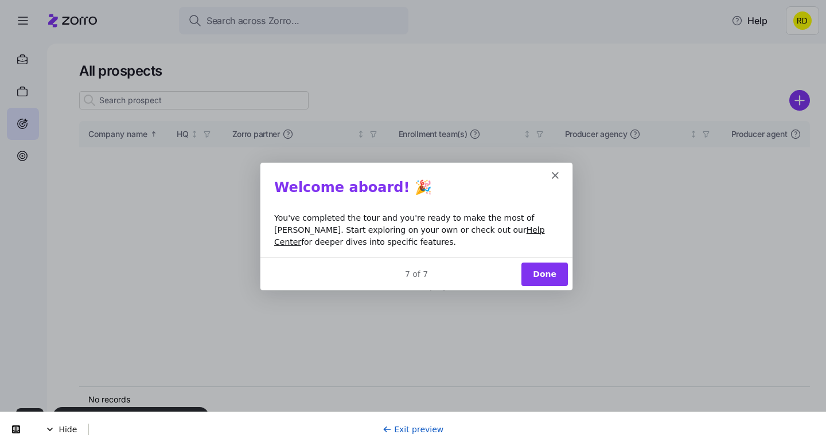
click at [561, 278] on button "Done" at bounding box center [544, 273] width 46 height 24
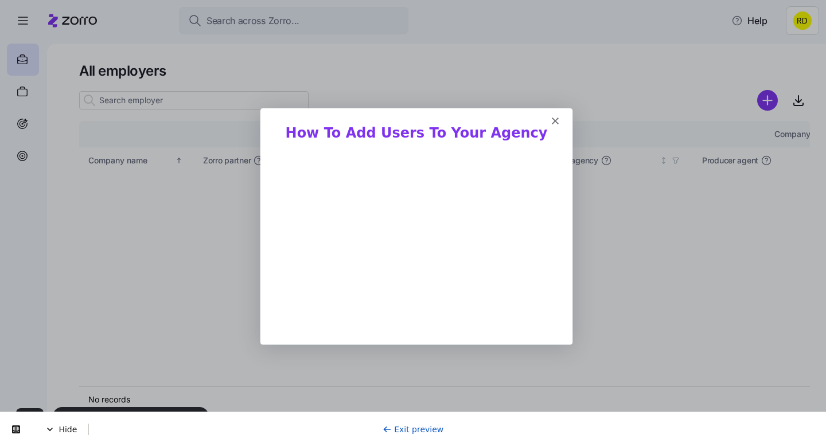
click at [557, 119] on icon "Close" at bounding box center [554, 120] width 7 height 7
